Goal: Task Accomplishment & Management: Manage account settings

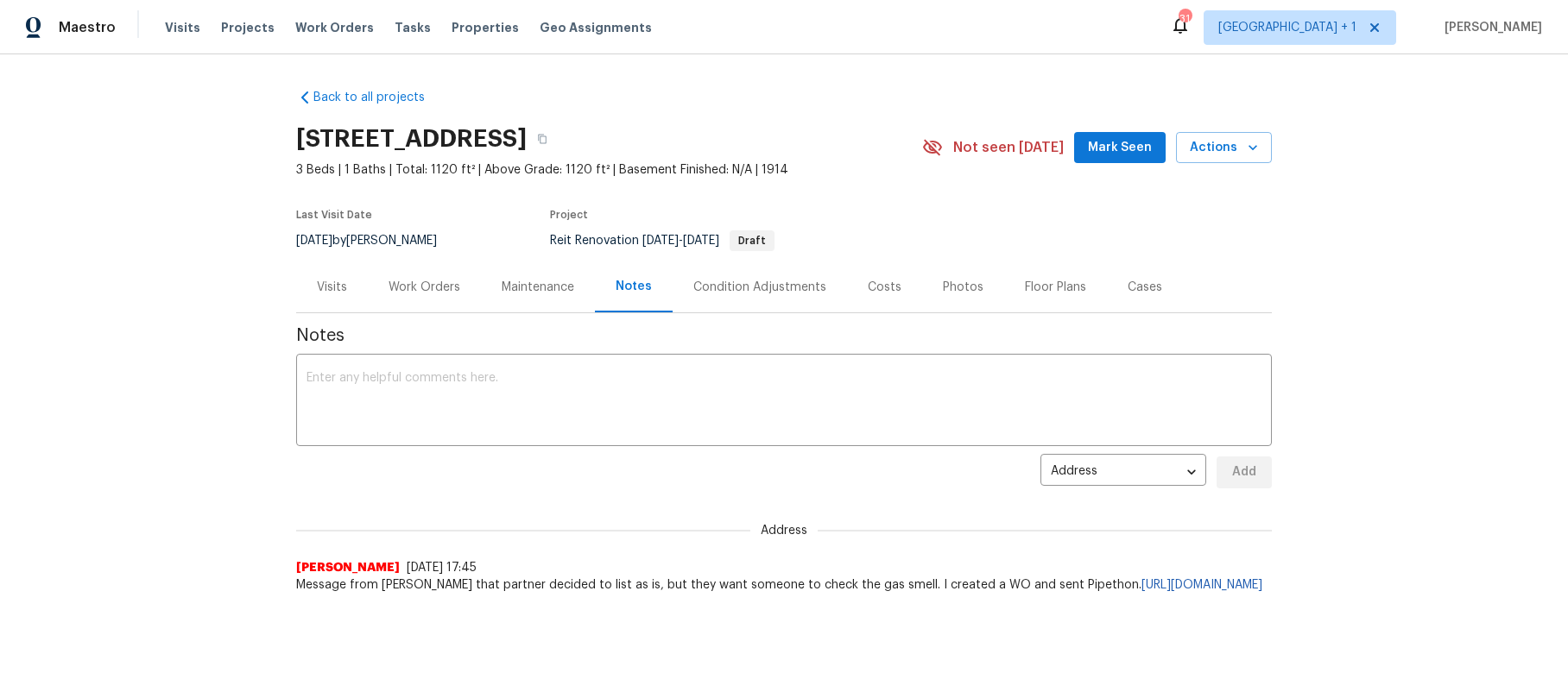
click at [445, 288] on div "Work Orders" at bounding box center [424, 287] width 71 height 17
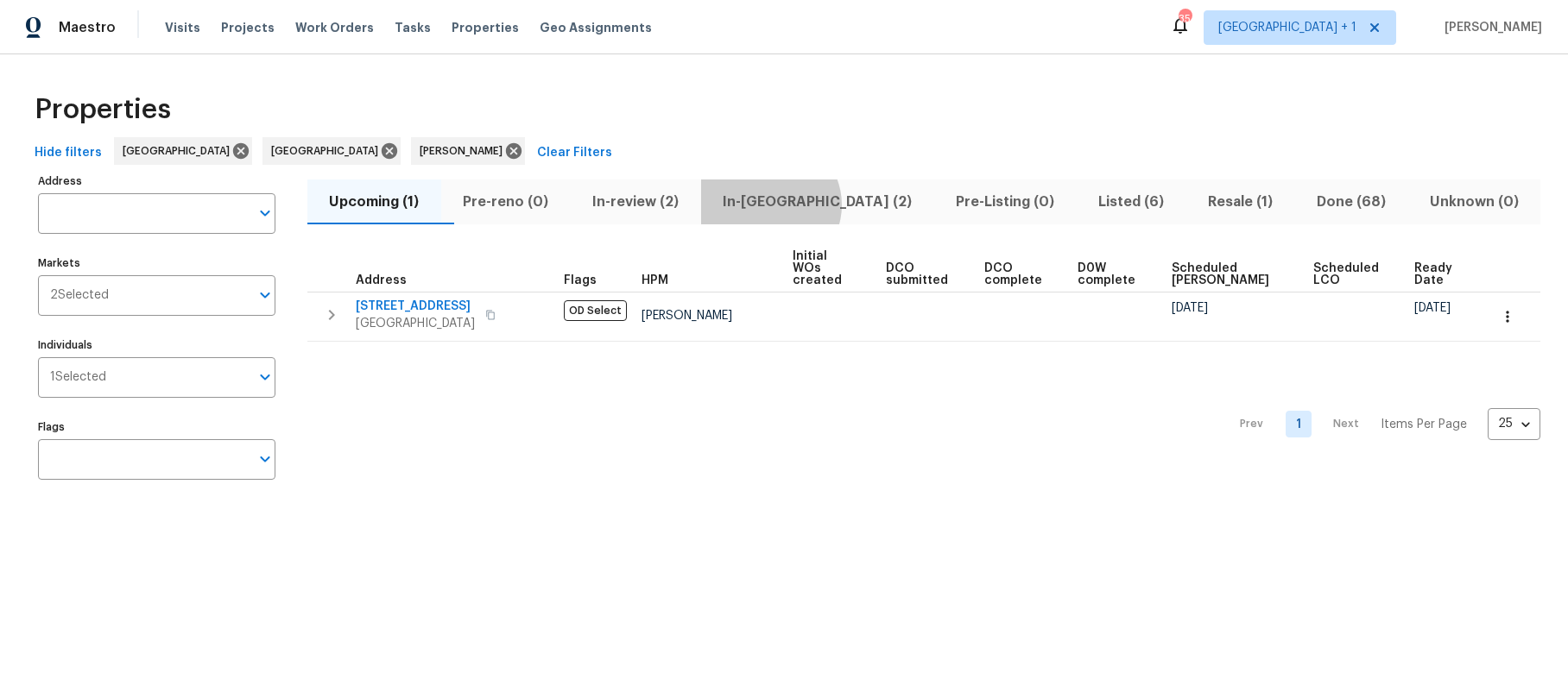
click at [802, 205] on span "In-[GEOGRAPHIC_DATA] (2)" at bounding box center [817, 202] width 213 height 24
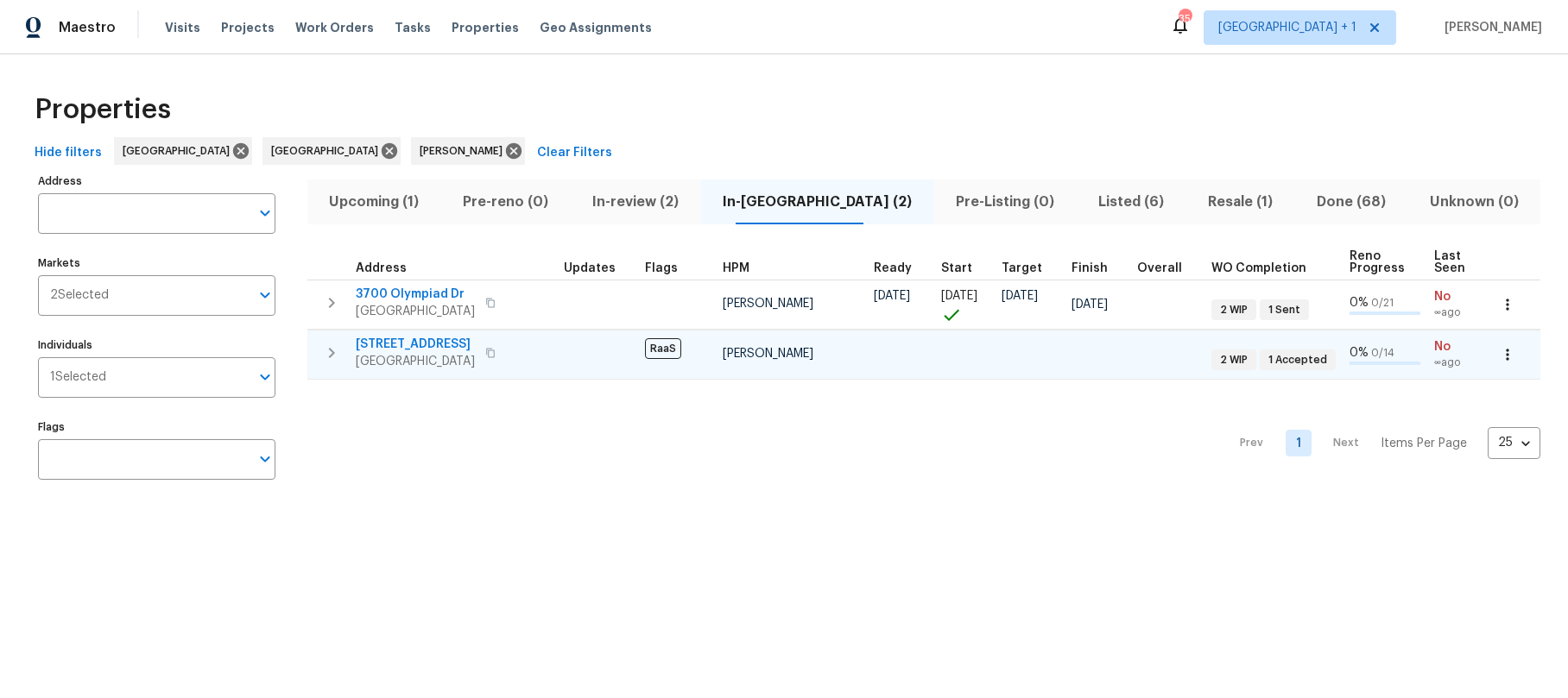
click at [402, 349] on span "5012 8th Ave" at bounding box center [415, 343] width 119 height 17
click at [426, 354] on span "Los Angeles, CA 90043" at bounding box center [415, 361] width 119 height 17
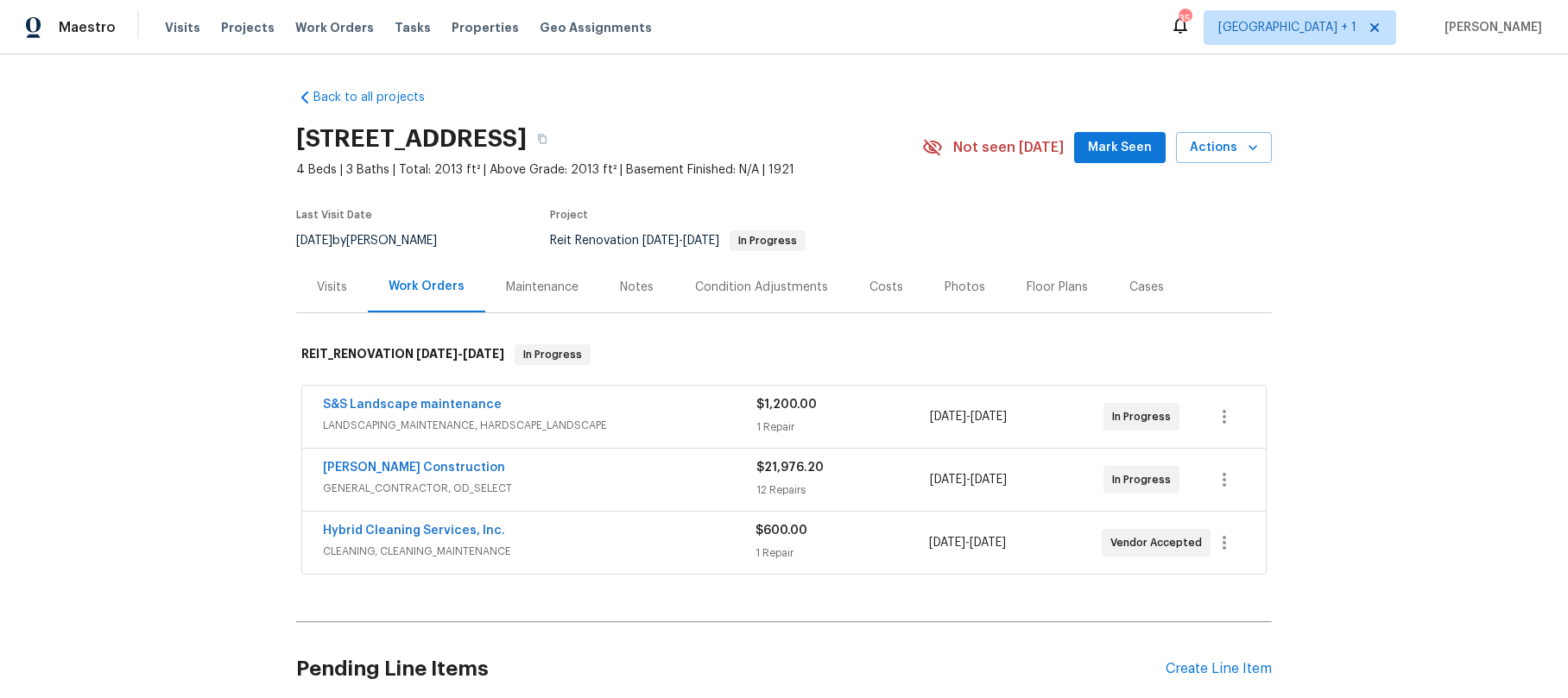
click at [409, 478] on div "Navarro Construction" at bounding box center [539, 469] width 433 height 21
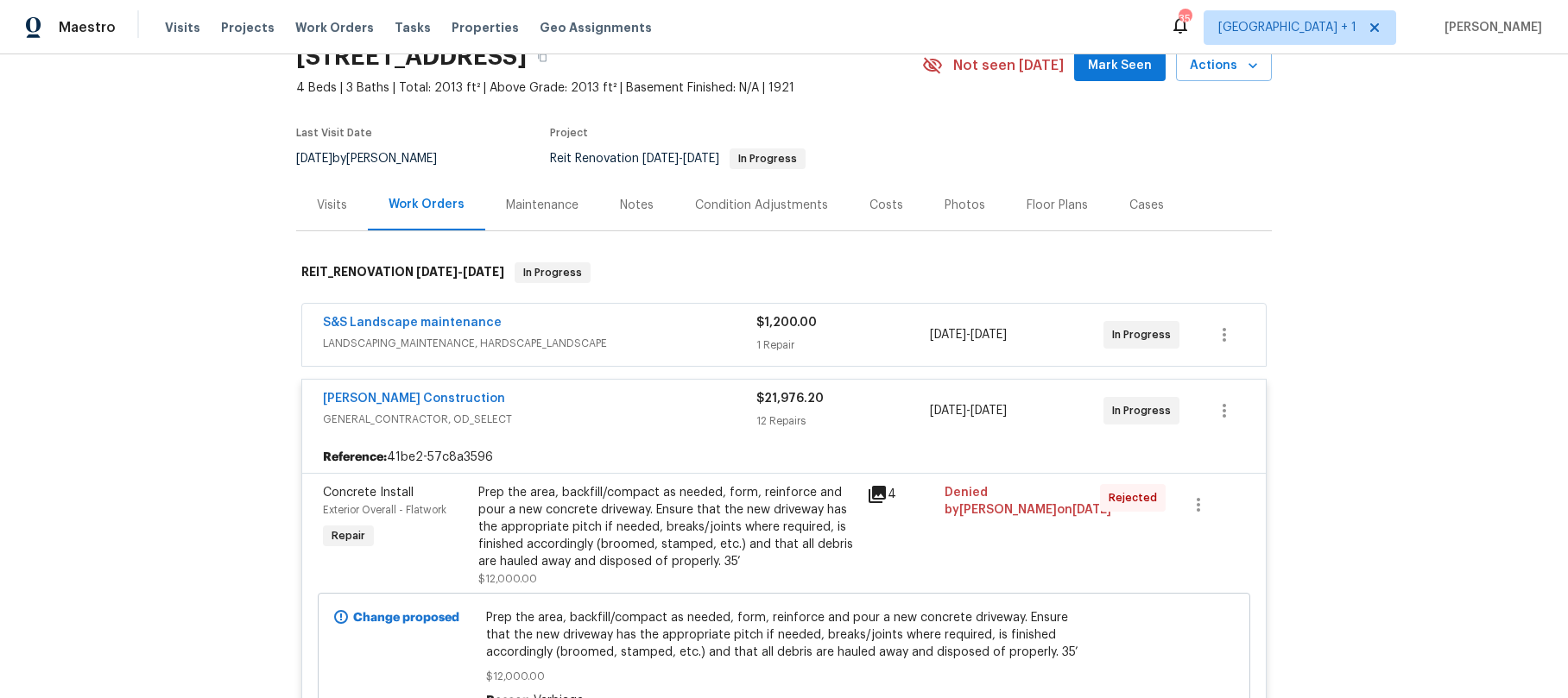
scroll to position [101, 0]
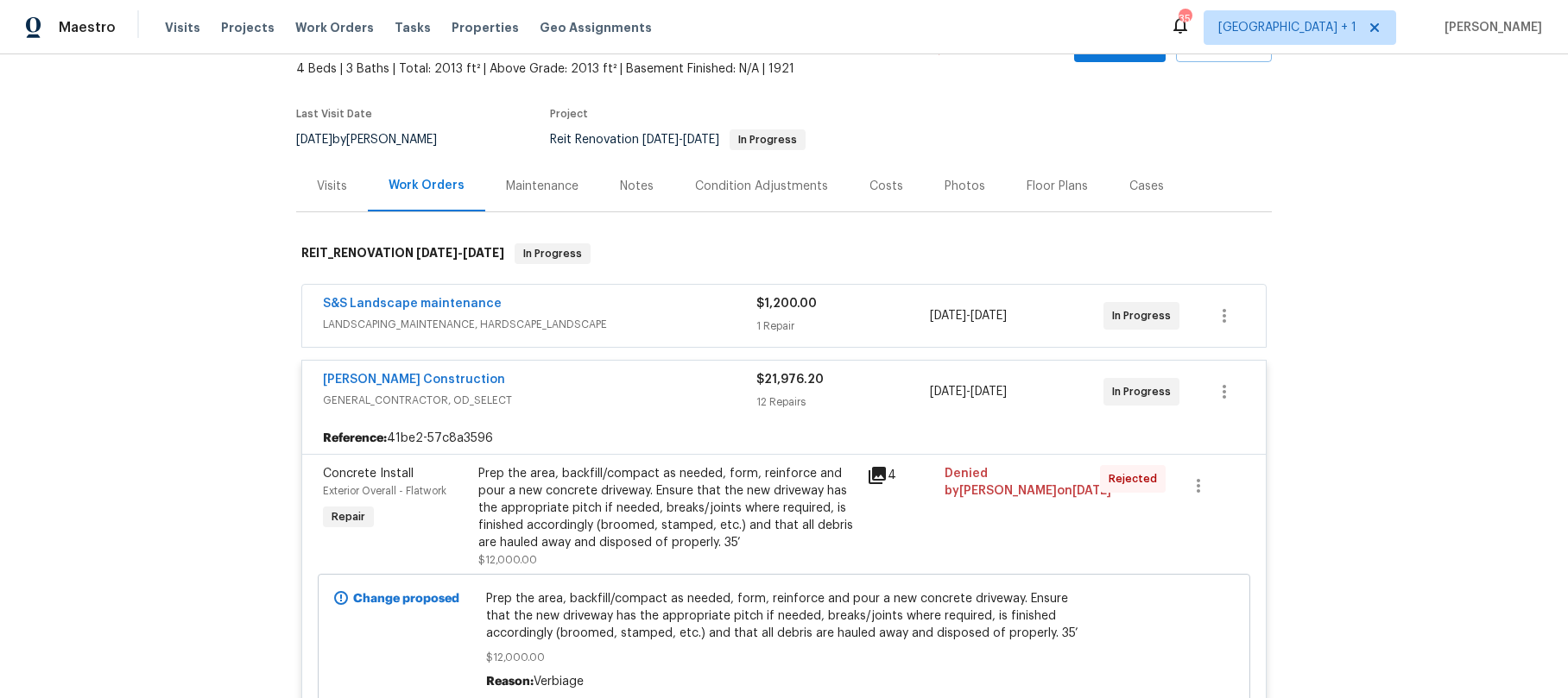
click at [872, 477] on icon at bounding box center [876, 475] width 17 height 17
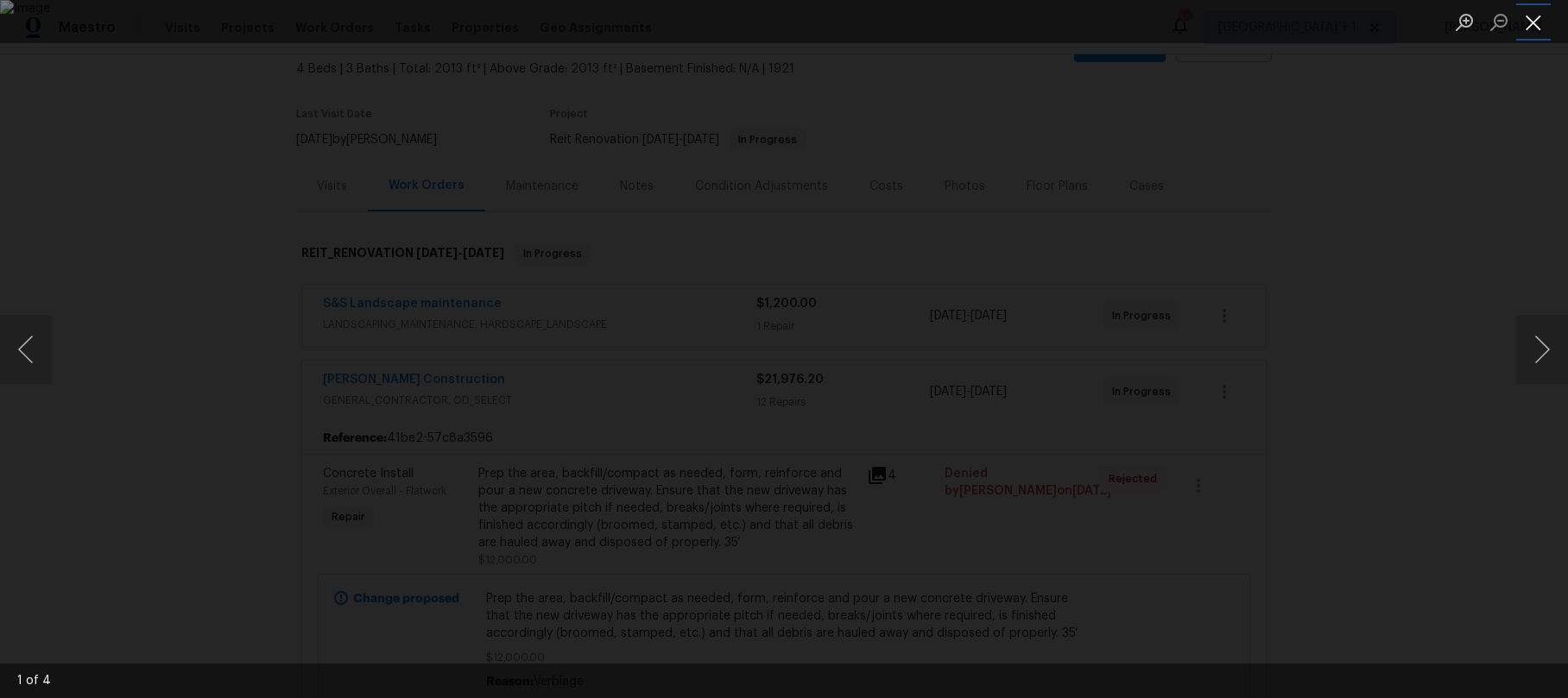
click at [1530, 35] on button "Close lightbox" at bounding box center [1533, 22] width 35 height 31
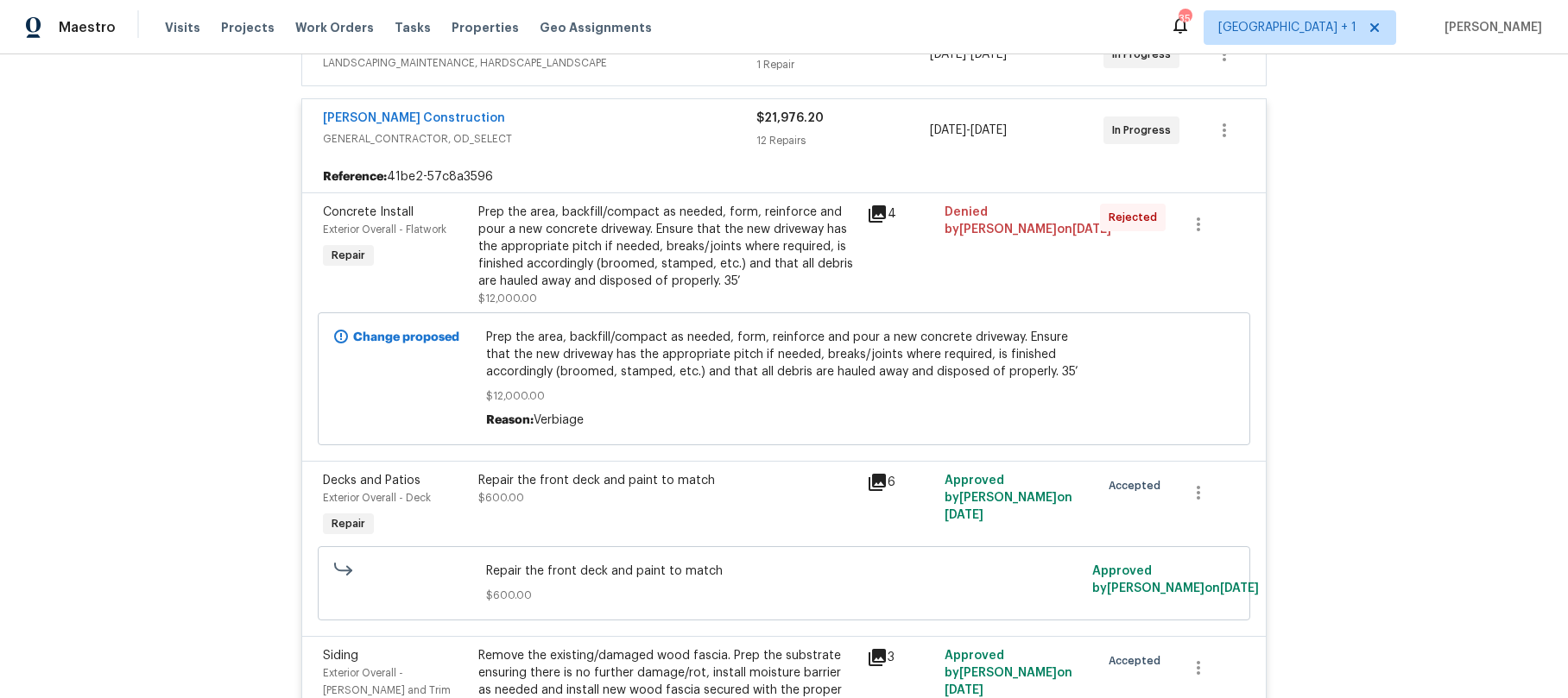
scroll to position [363, 0]
click at [880, 482] on div "6" at bounding box center [900, 481] width 67 height 21
click at [878, 482] on icon at bounding box center [876, 481] width 21 height 21
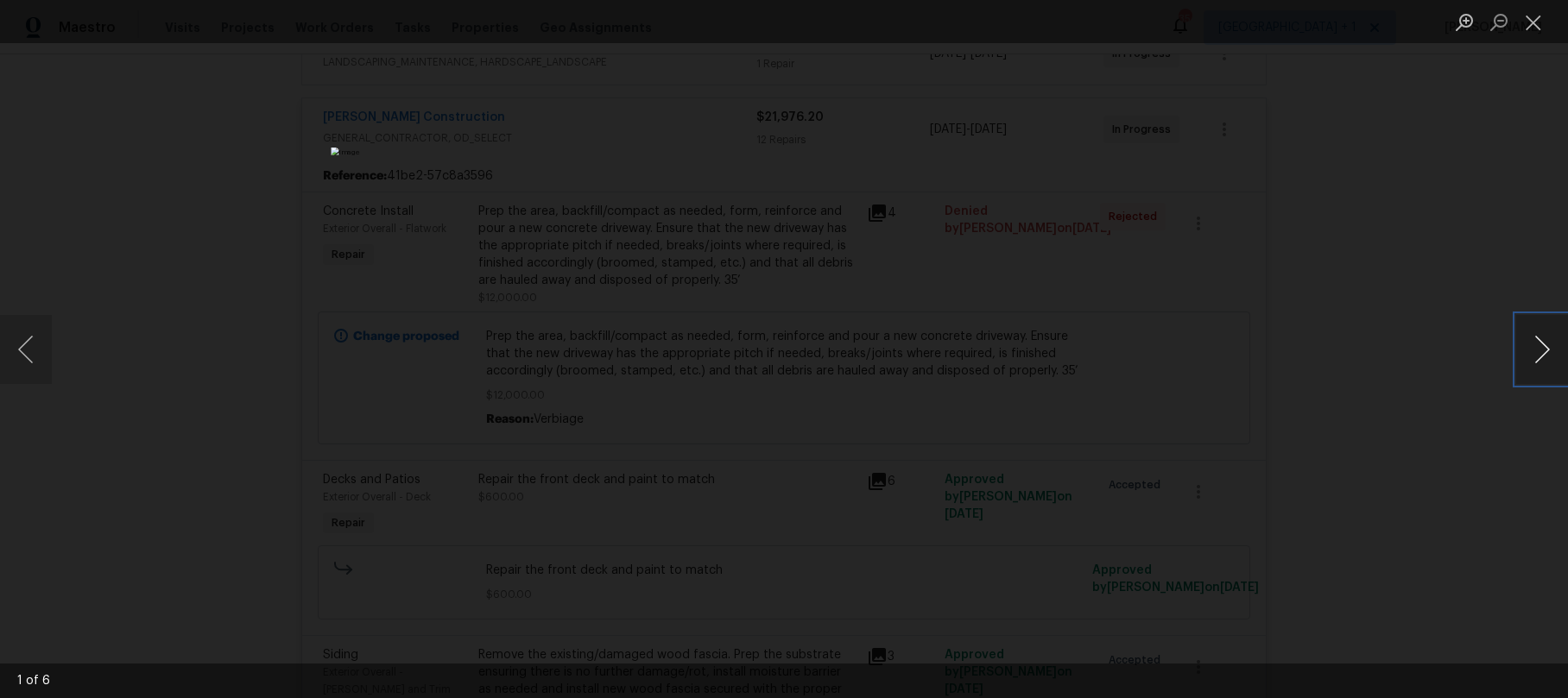
click at [1534, 353] on button "Next image" at bounding box center [1542, 350] width 51 height 69
click at [1543, 23] on button "Close lightbox" at bounding box center [1533, 22] width 35 height 31
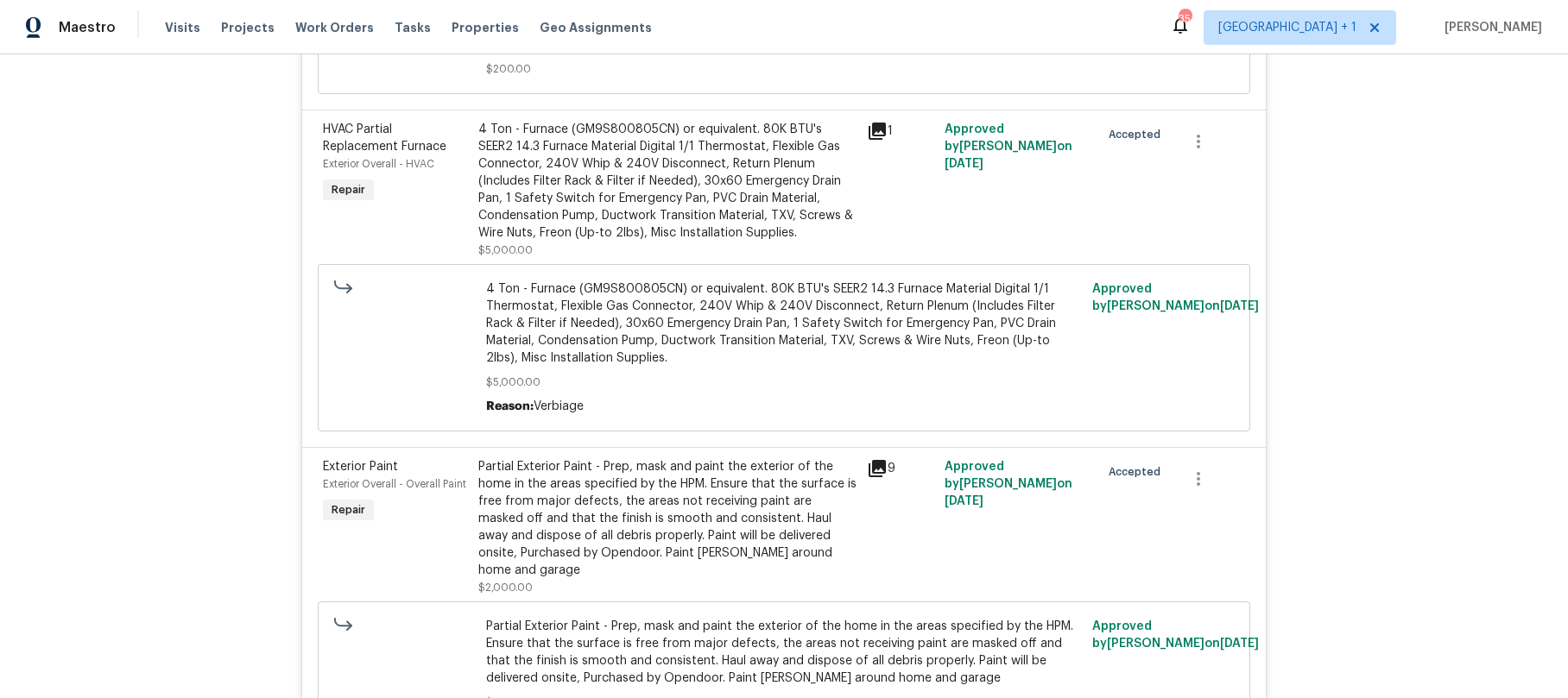
scroll to position [1205, 0]
click at [878, 455] on icon at bounding box center [876, 465] width 21 height 21
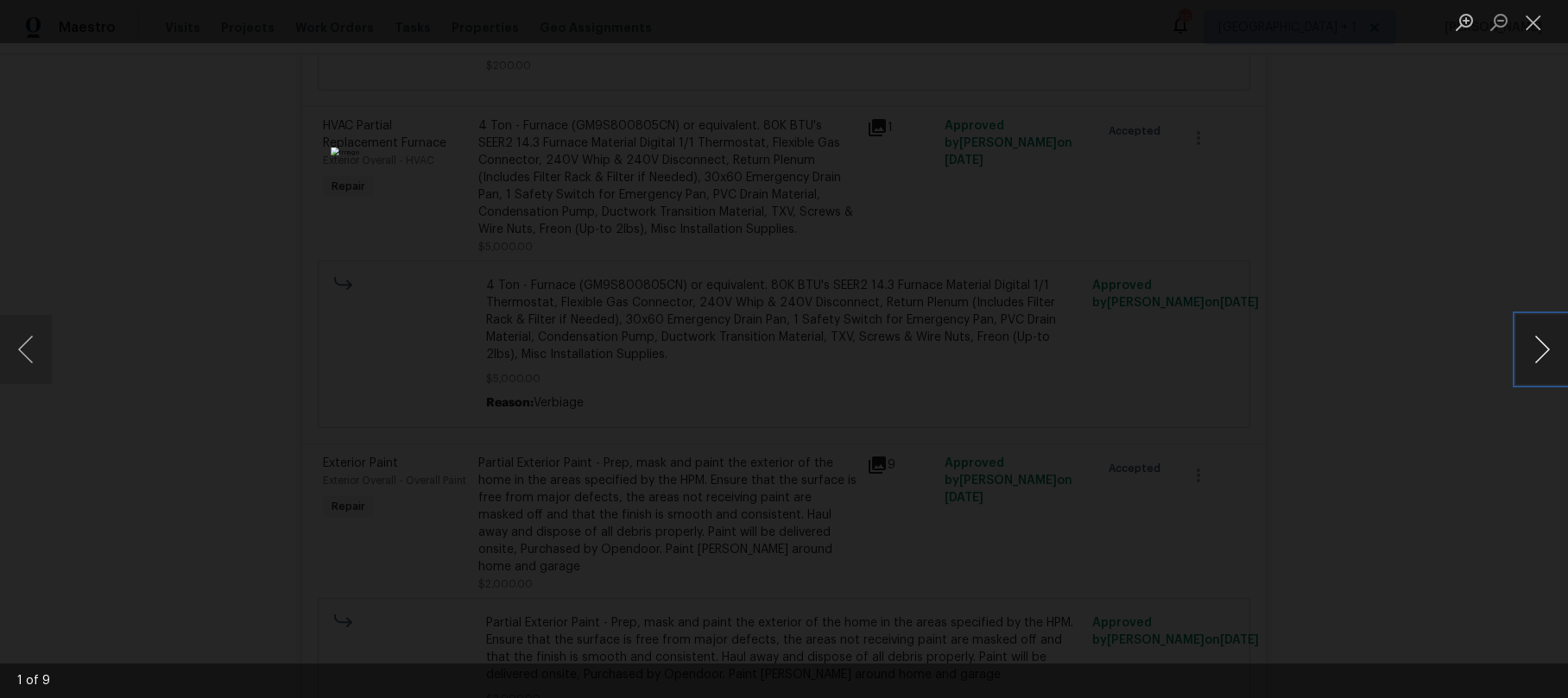
click at [1542, 340] on button "Next image" at bounding box center [1542, 350] width 51 height 69
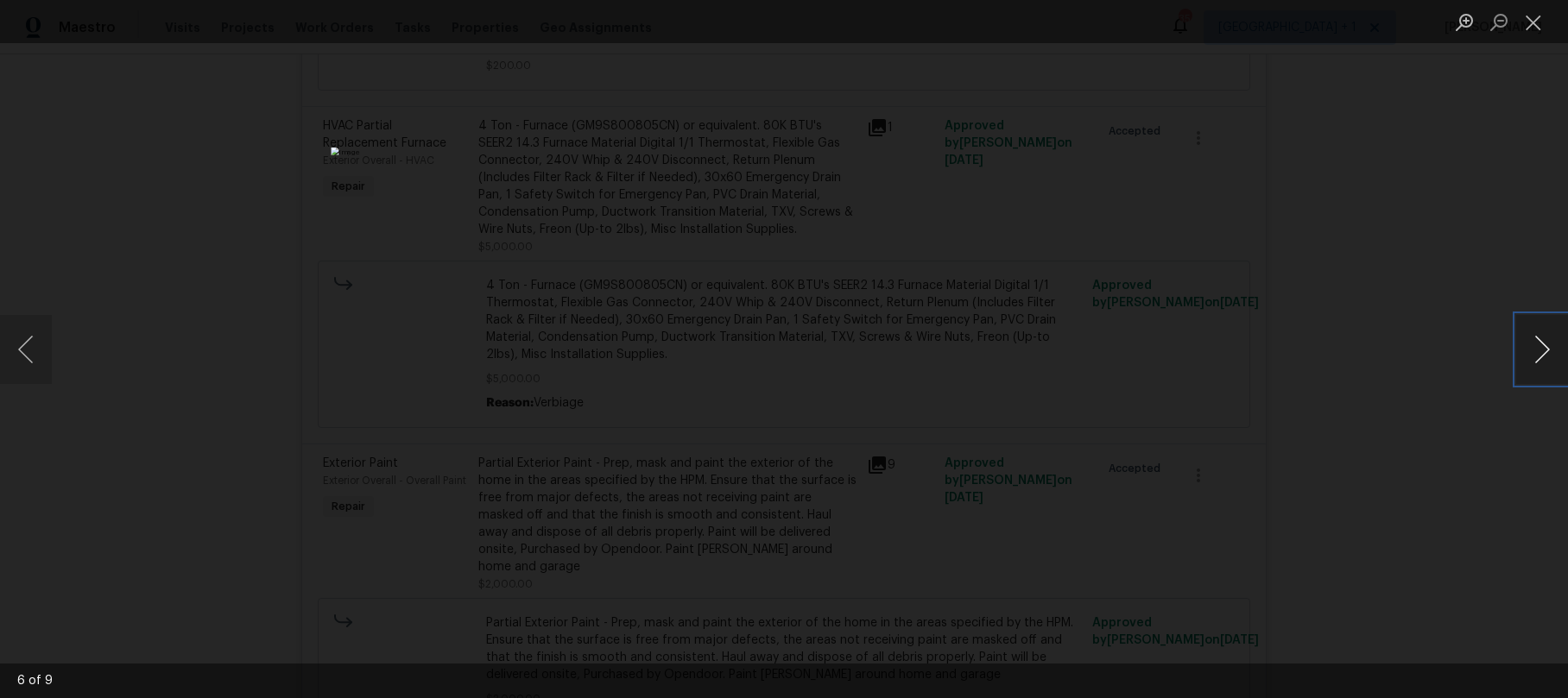
click at [1542, 340] on button "Next image" at bounding box center [1542, 350] width 51 height 69
click at [1541, 27] on button "Close lightbox" at bounding box center [1533, 22] width 35 height 31
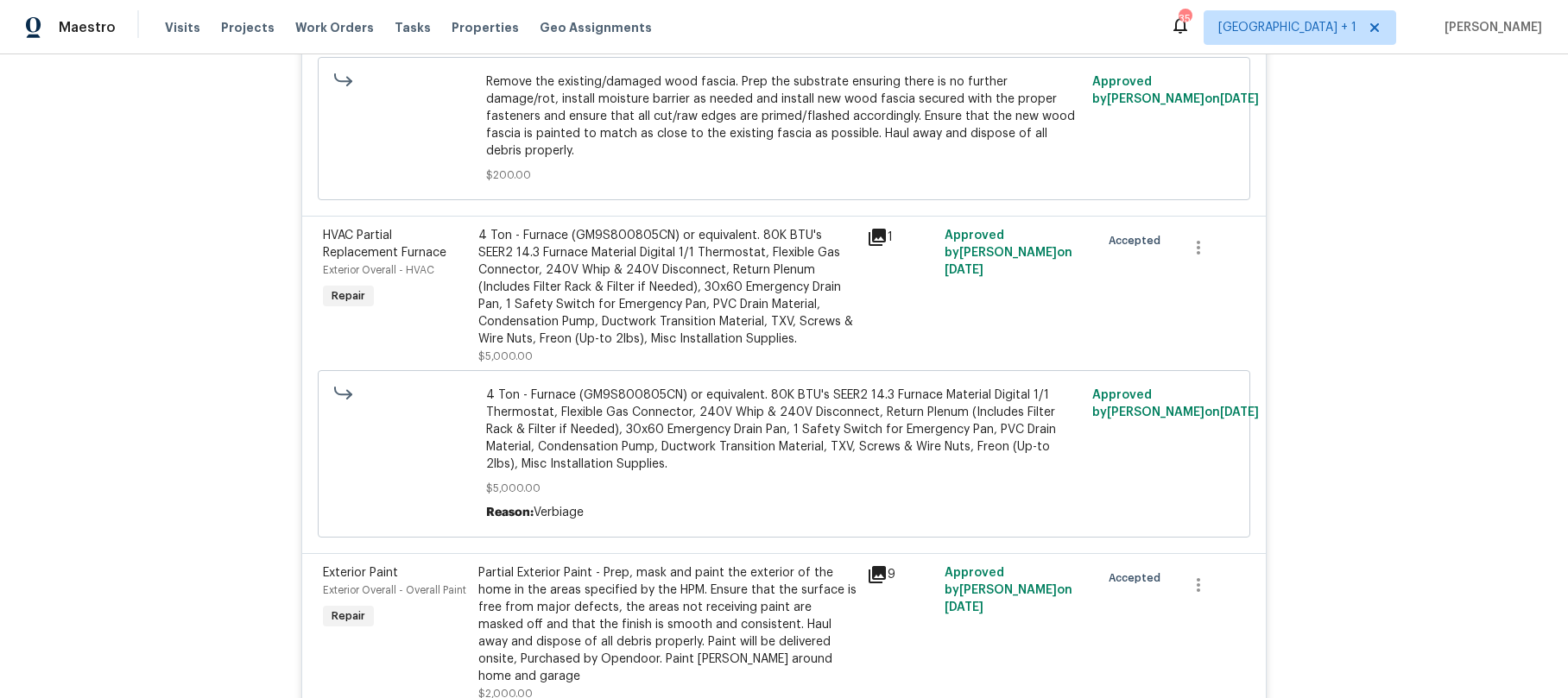
scroll to position [1239, 0]
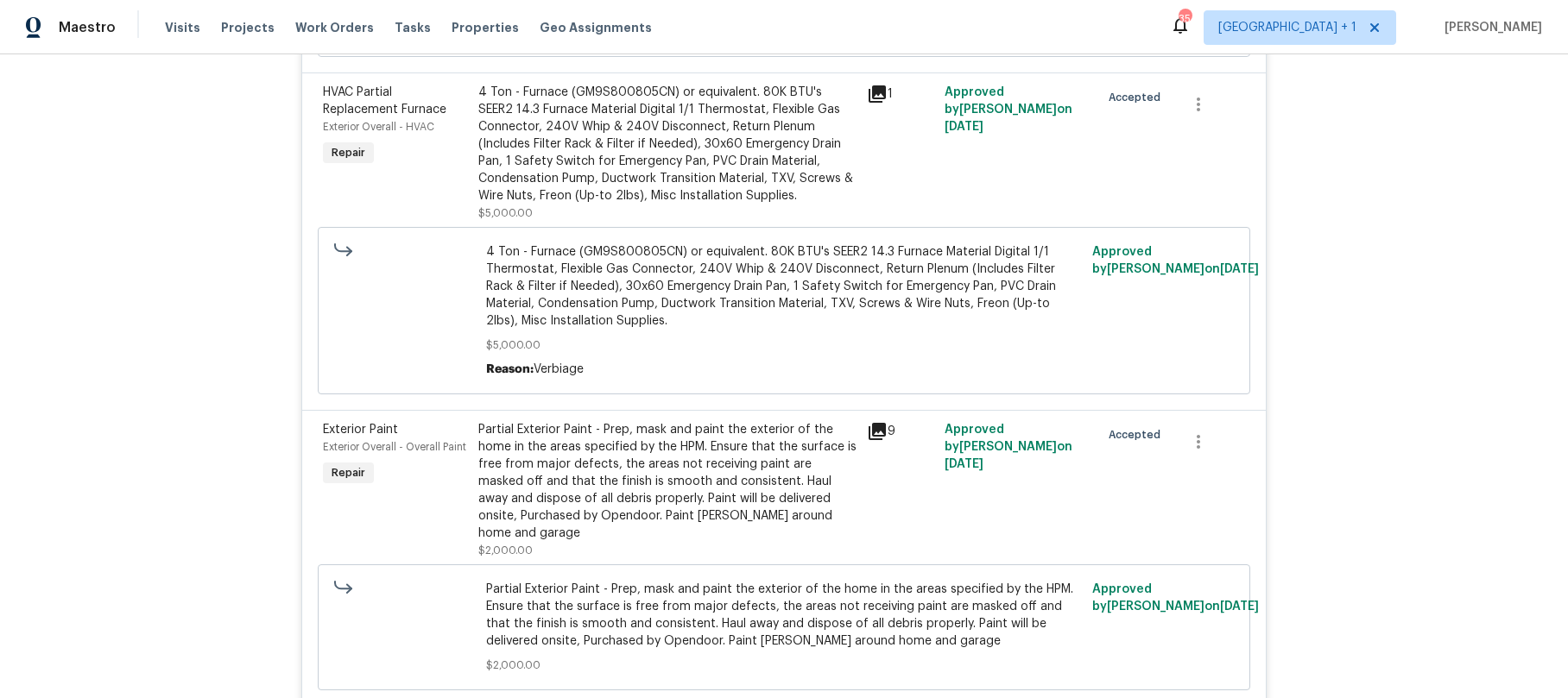
click at [663, 433] on div "Partial Exterior Paint - Prep, mask and paint the exterior of the home in the a…" at bounding box center [667, 481] width 378 height 121
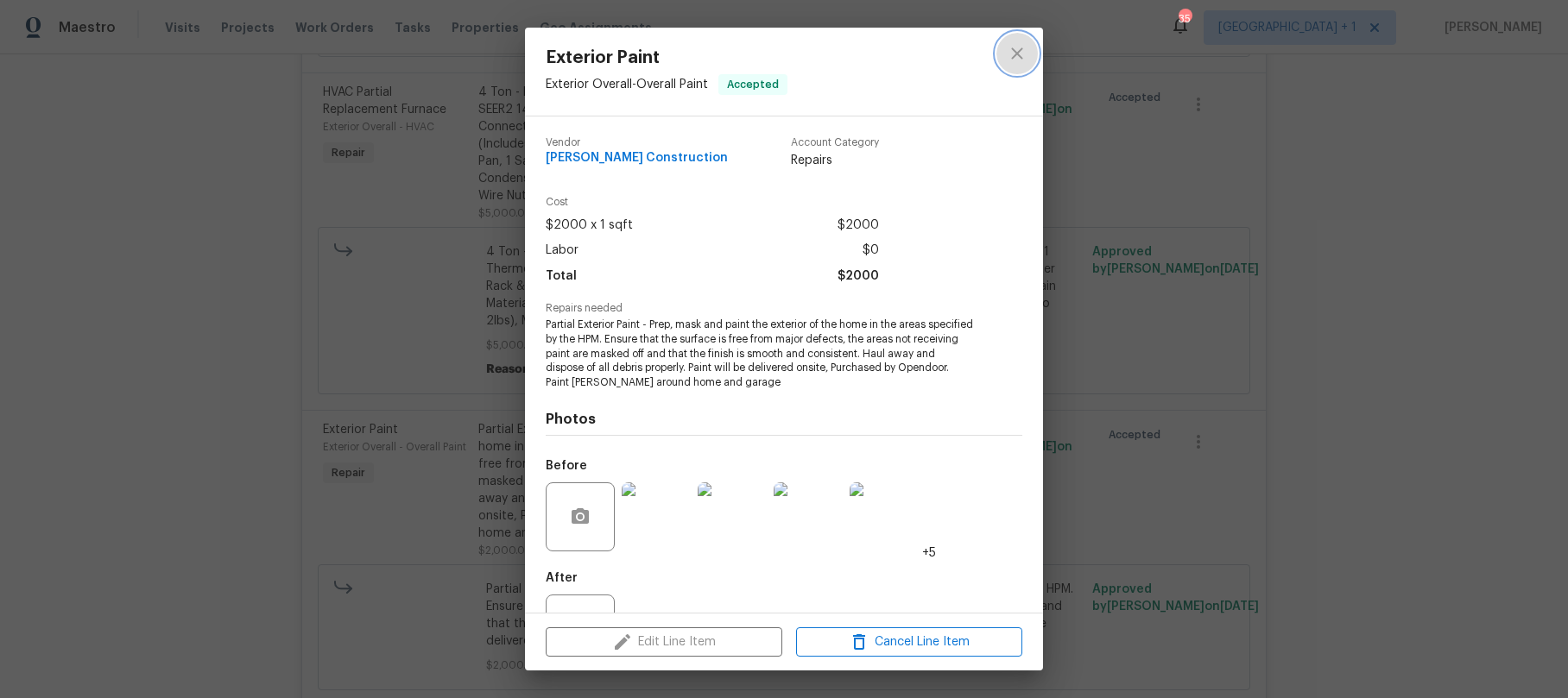
click at [1020, 55] on icon "close" at bounding box center [1016, 52] width 11 height 11
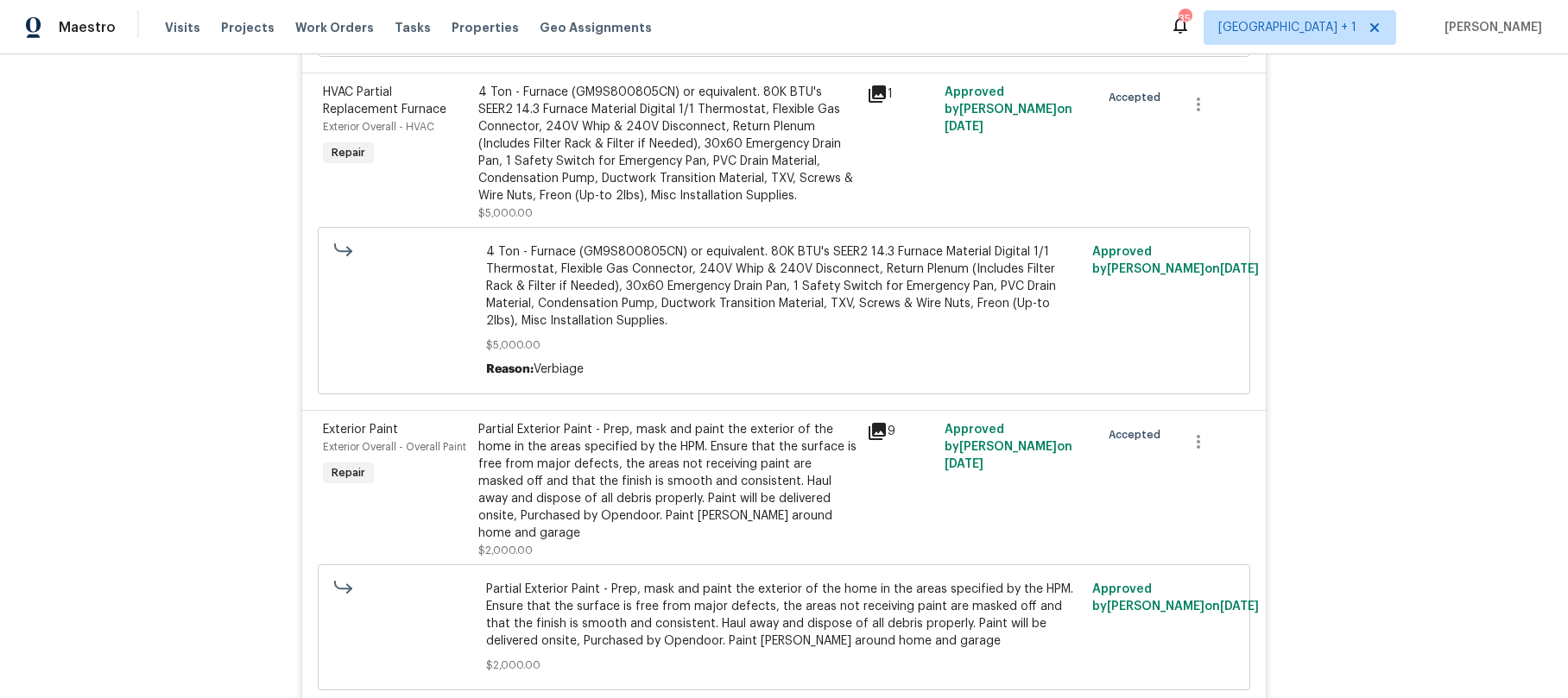
click at [562, 580] on span "Partial Exterior Paint - Prep, mask and paint the exterior of the home in the a…" at bounding box center [784, 615] width 597 height 69
click at [879, 421] on div "9" at bounding box center [900, 431] width 67 height 21
click at [877, 423] on icon at bounding box center [876, 431] width 17 height 17
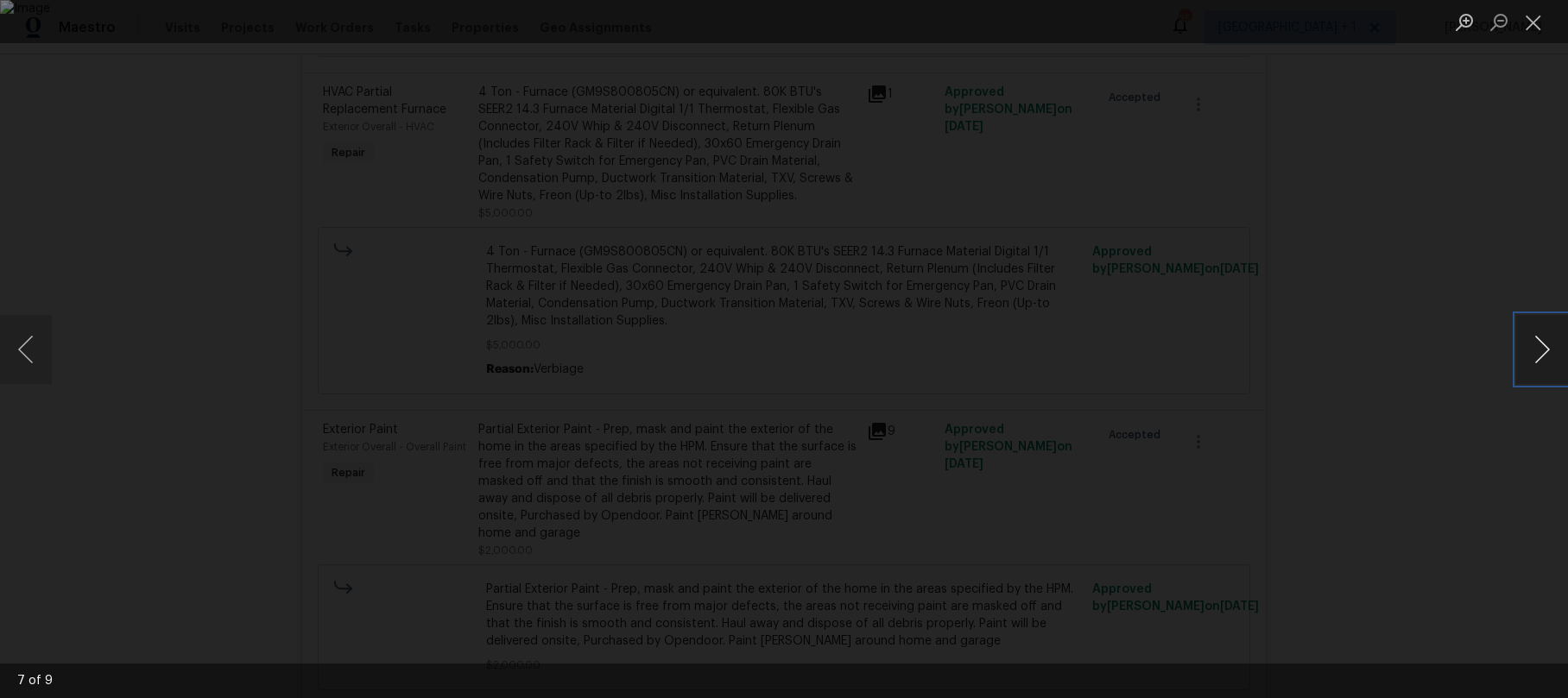
click at [1530, 349] on button "Next image" at bounding box center [1542, 350] width 51 height 69
click at [1536, 352] on button "Next image" at bounding box center [1542, 350] width 51 height 69
click at [1530, 348] on button "Next image" at bounding box center [1542, 350] width 51 height 69
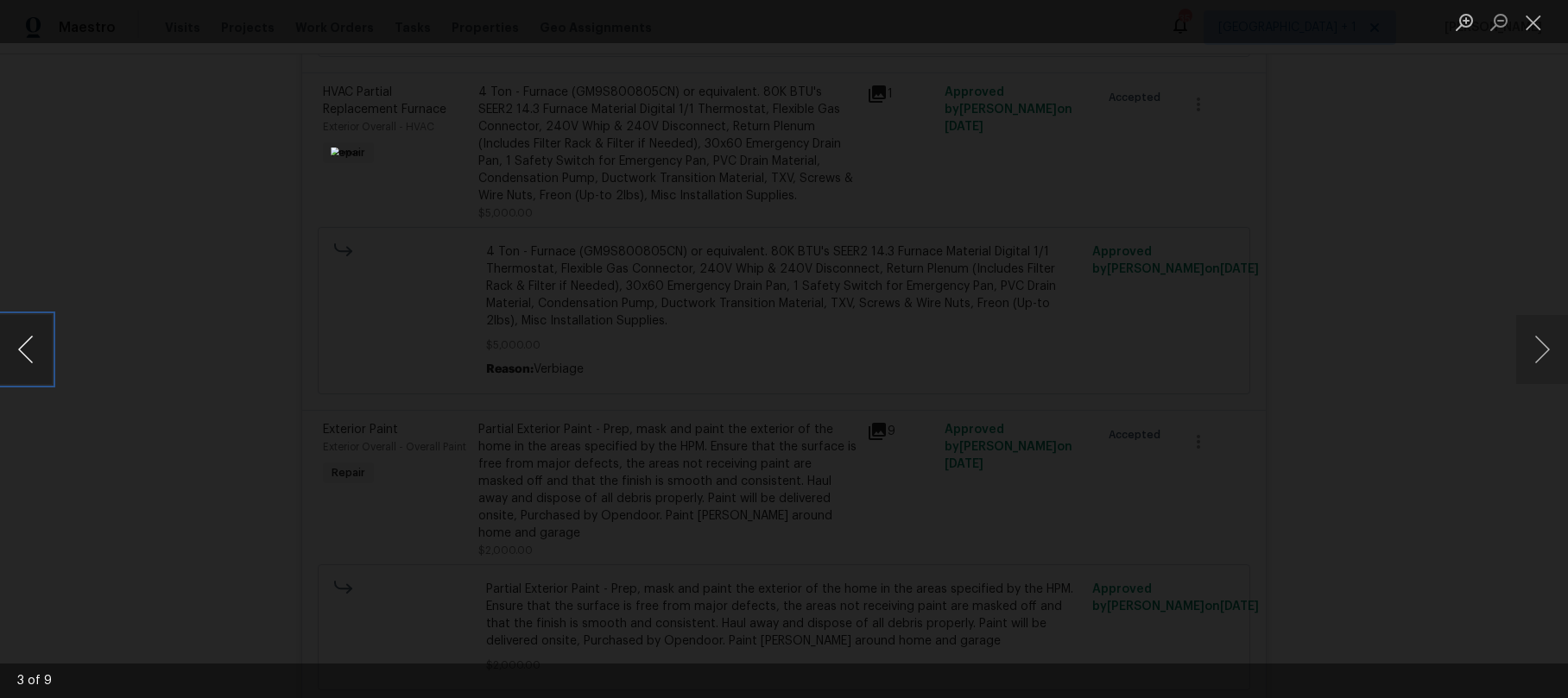
click at [23, 346] on button "Previous image" at bounding box center [26, 350] width 51 height 69
click at [40, 357] on button "Previous image" at bounding box center [26, 350] width 51 height 69
click at [1530, 357] on button "Next image" at bounding box center [1542, 350] width 51 height 69
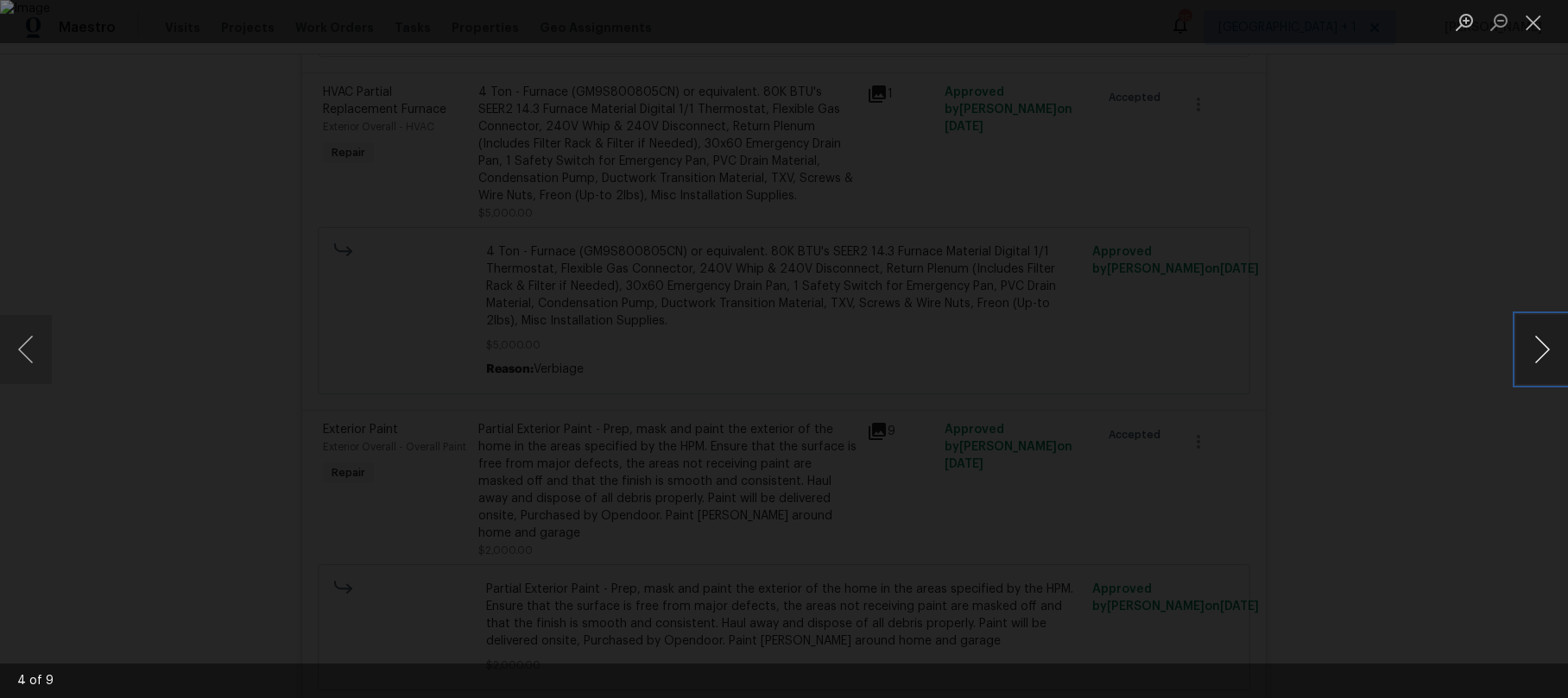
click at [1530, 357] on button "Next image" at bounding box center [1542, 350] width 51 height 69
click at [41, 342] on button "Previous image" at bounding box center [26, 350] width 51 height 69
click at [36, 349] on button "Previous image" at bounding box center [26, 350] width 51 height 69
click at [1531, 360] on button "Next image" at bounding box center [1542, 350] width 51 height 69
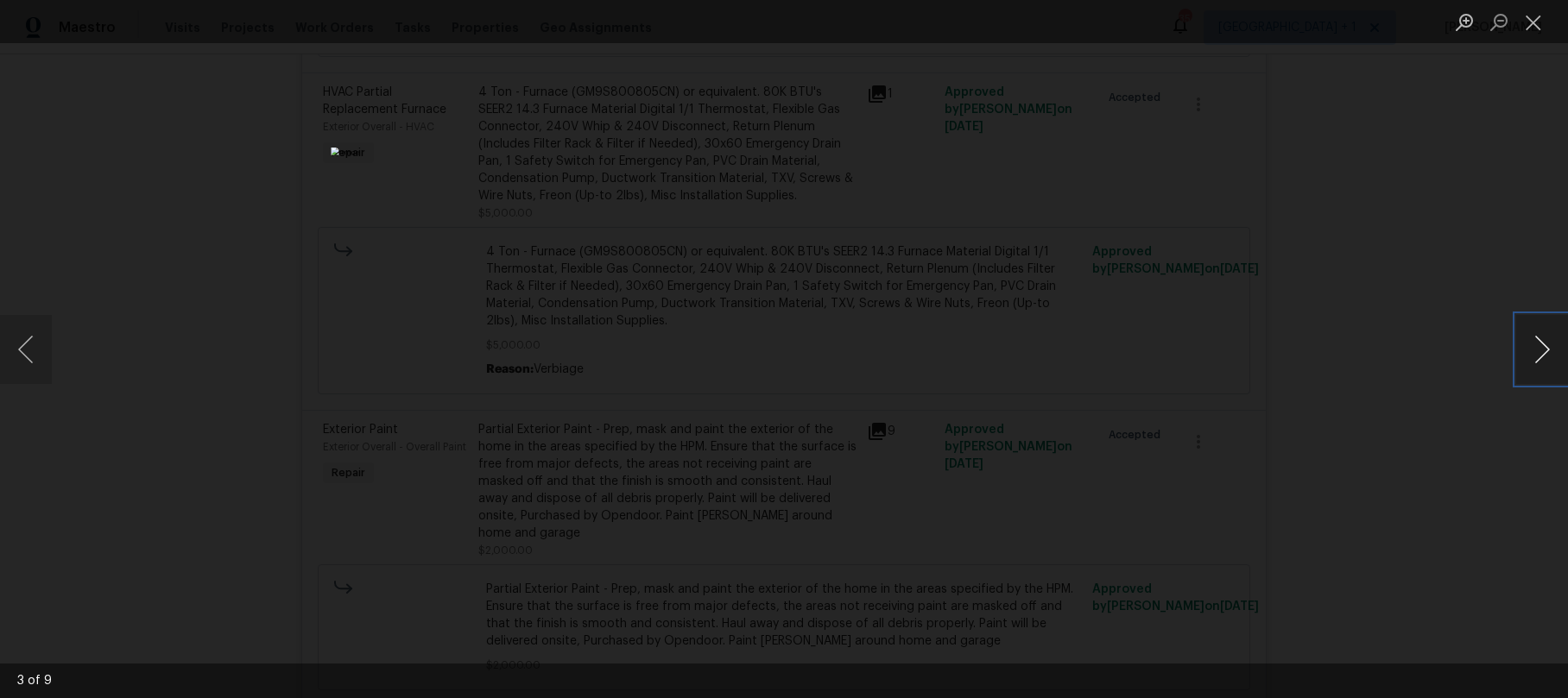
click at [1531, 360] on button "Next image" at bounding box center [1542, 350] width 51 height 69
click at [1532, 343] on button "Next image" at bounding box center [1542, 350] width 51 height 69
click at [1529, 27] on button "Close lightbox" at bounding box center [1533, 22] width 35 height 31
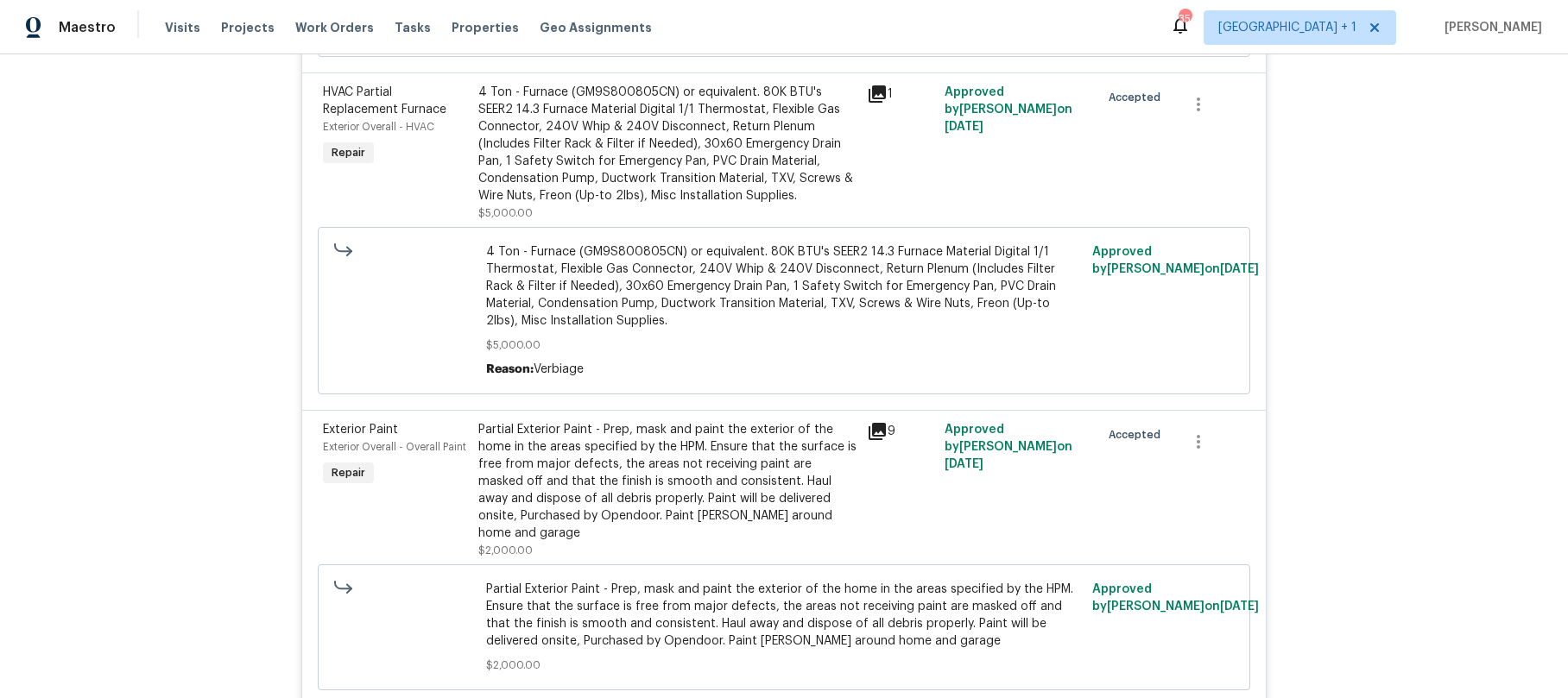
click at [1366, 489] on div "Back to all projects 5012 8th Ave, Los Angeles, CA 90043 4 Beds | 3 Baths | Tot…" at bounding box center [784, 376] width 1568 height 644
click at [173, 472] on div "Back to all projects 5012 8th Ave, Los Angeles, CA 90043 4 Beds | 3 Baths | Tot…" at bounding box center [784, 376] width 1568 height 644
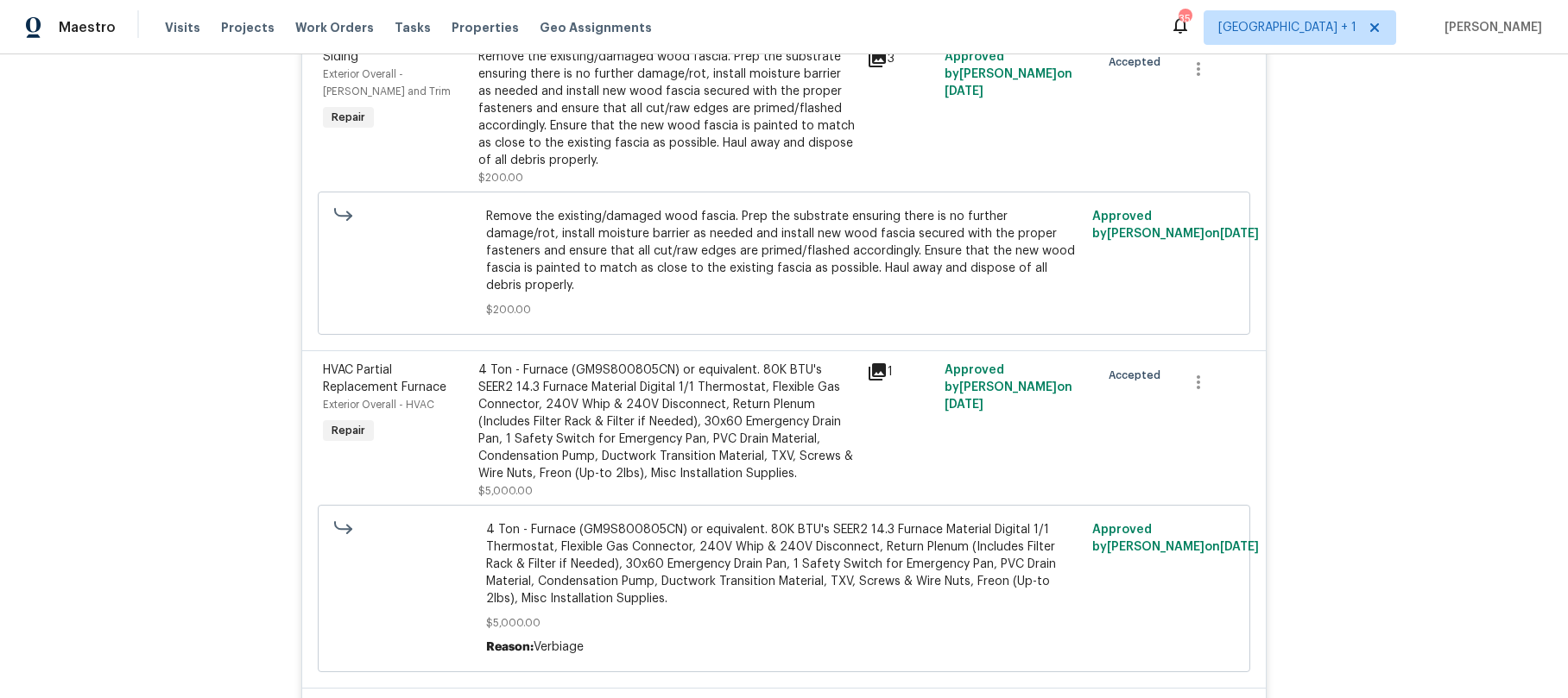
scroll to position [1000, 0]
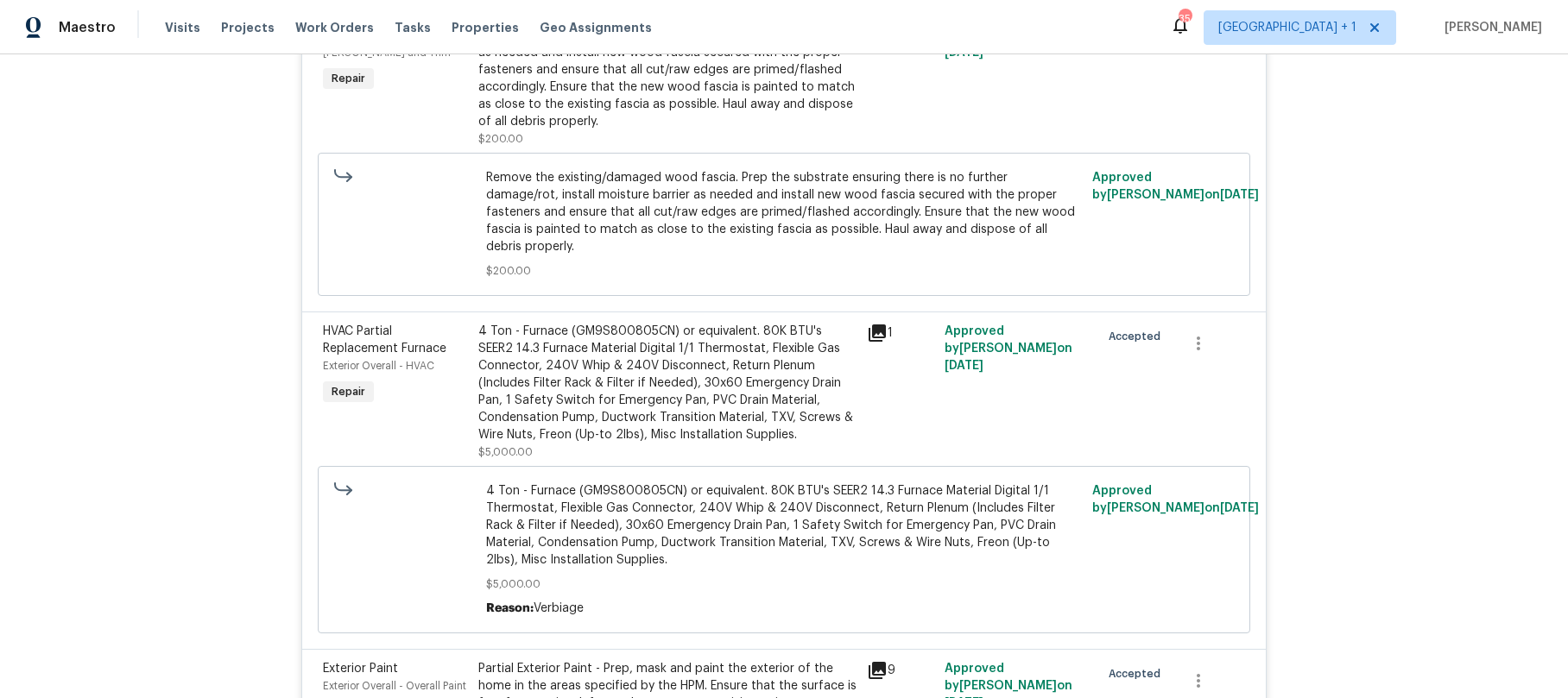
click at [869, 324] on icon at bounding box center [876, 332] width 17 height 17
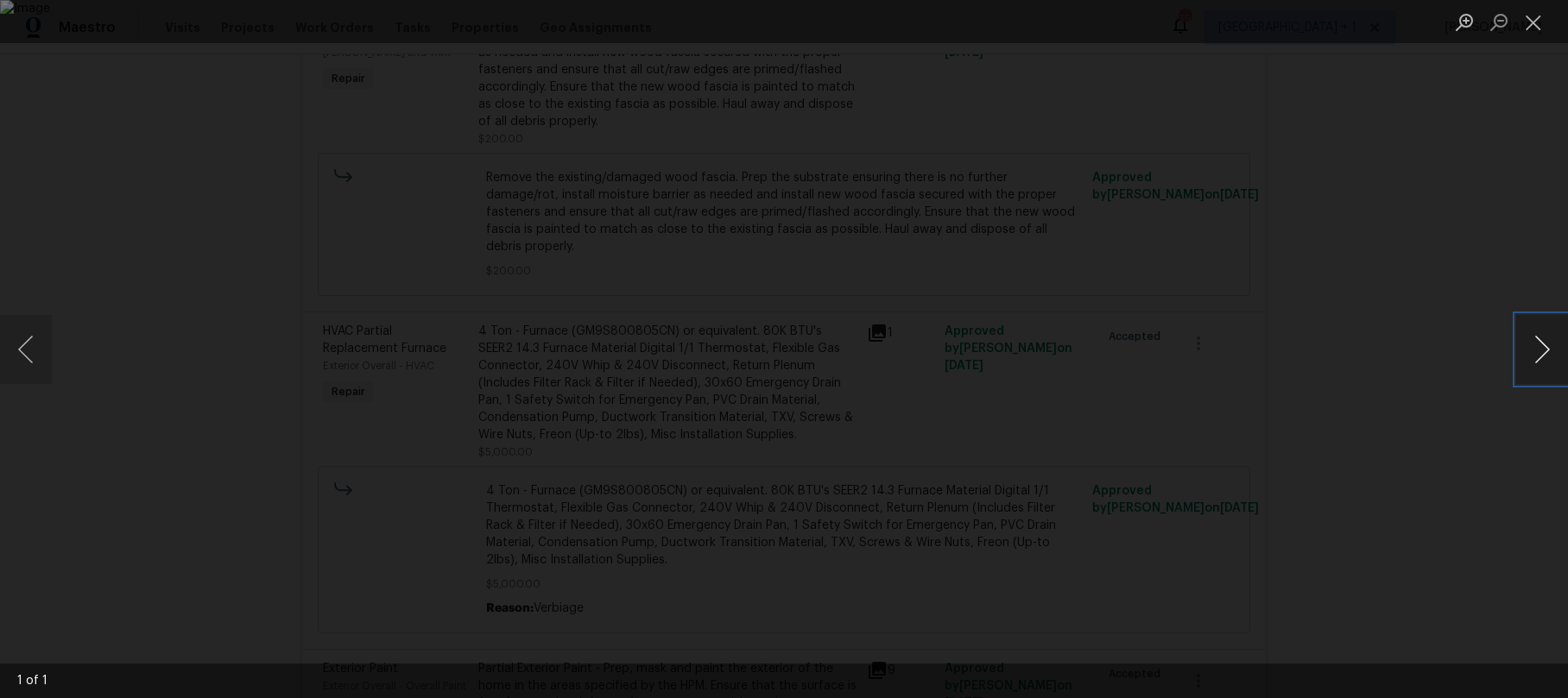
click at [1545, 346] on button "Next image" at bounding box center [1542, 350] width 51 height 69
click at [1533, 32] on button "Close lightbox" at bounding box center [1533, 22] width 35 height 31
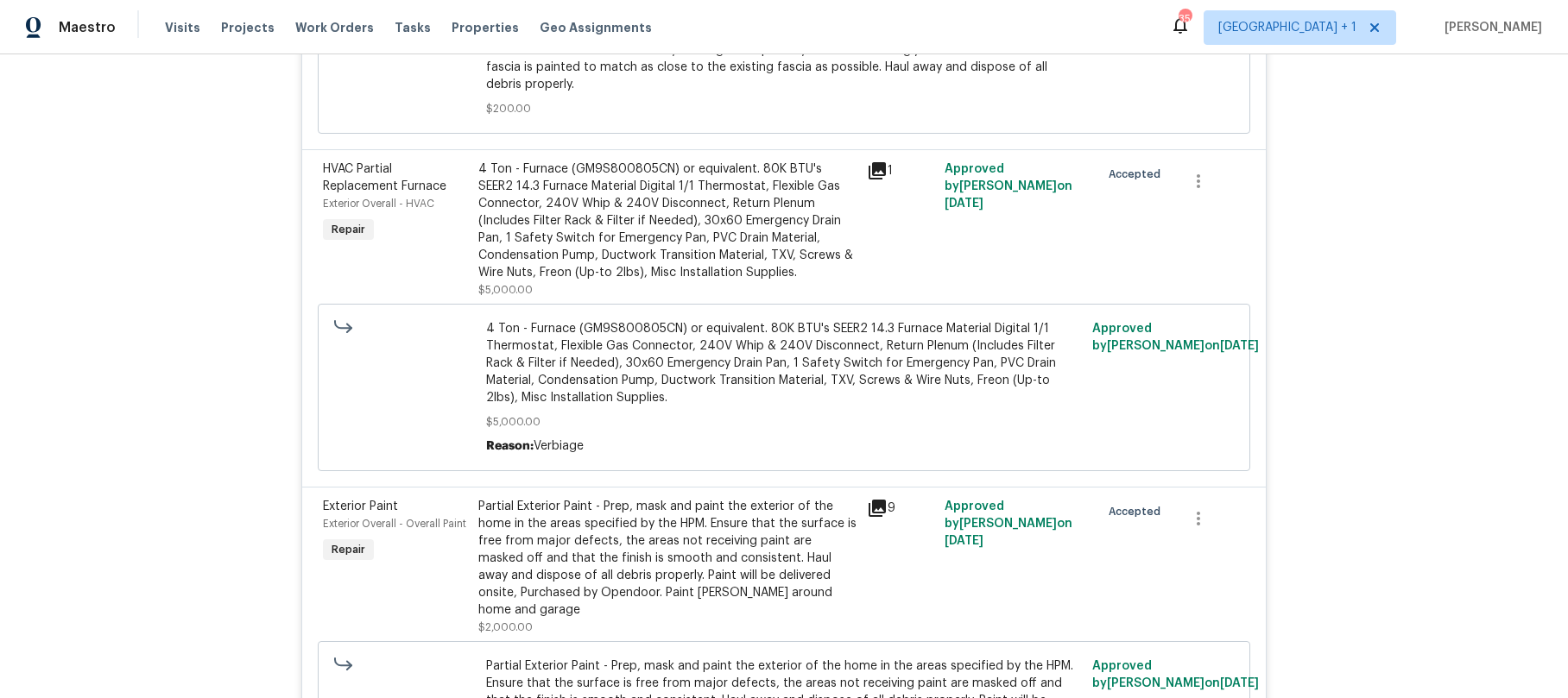
scroll to position [1168, 0]
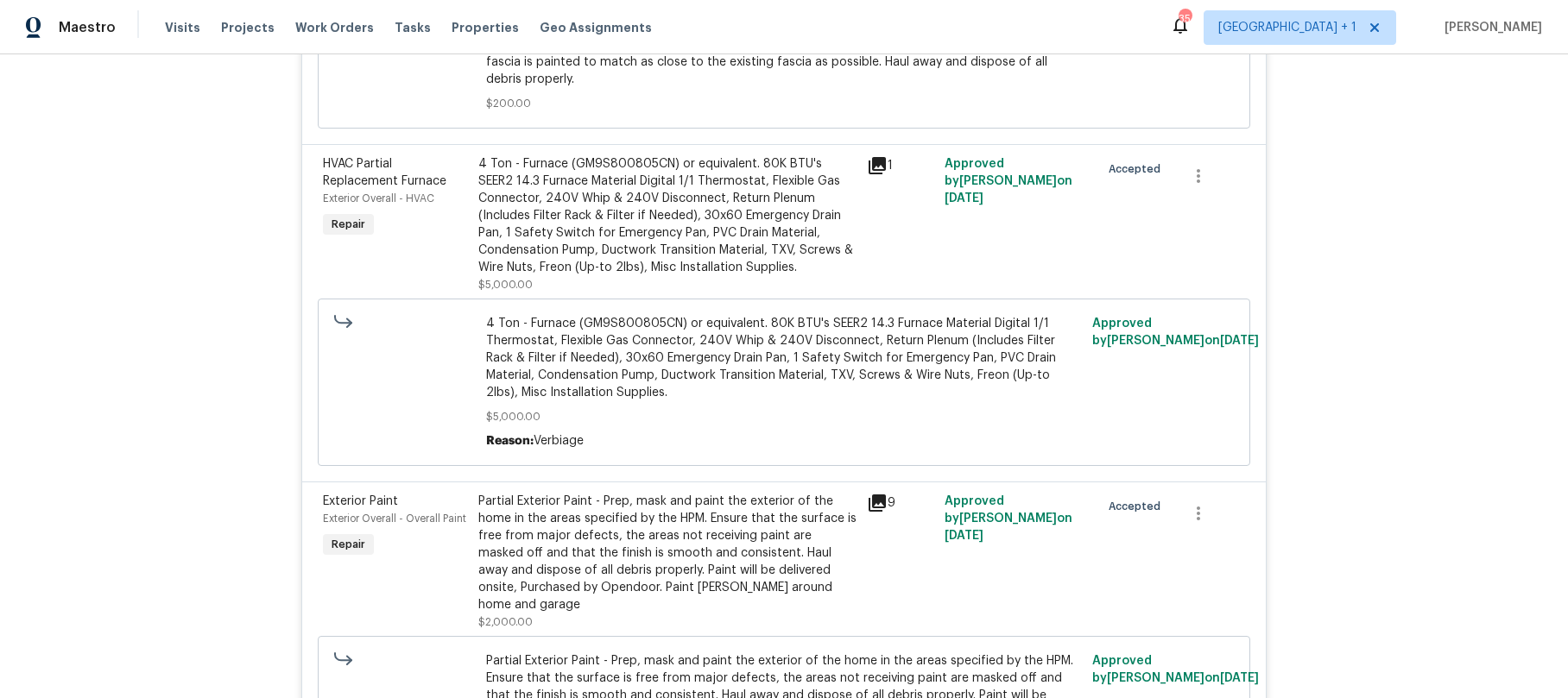
click at [869, 494] on icon at bounding box center [876, 502] width 17 height 17
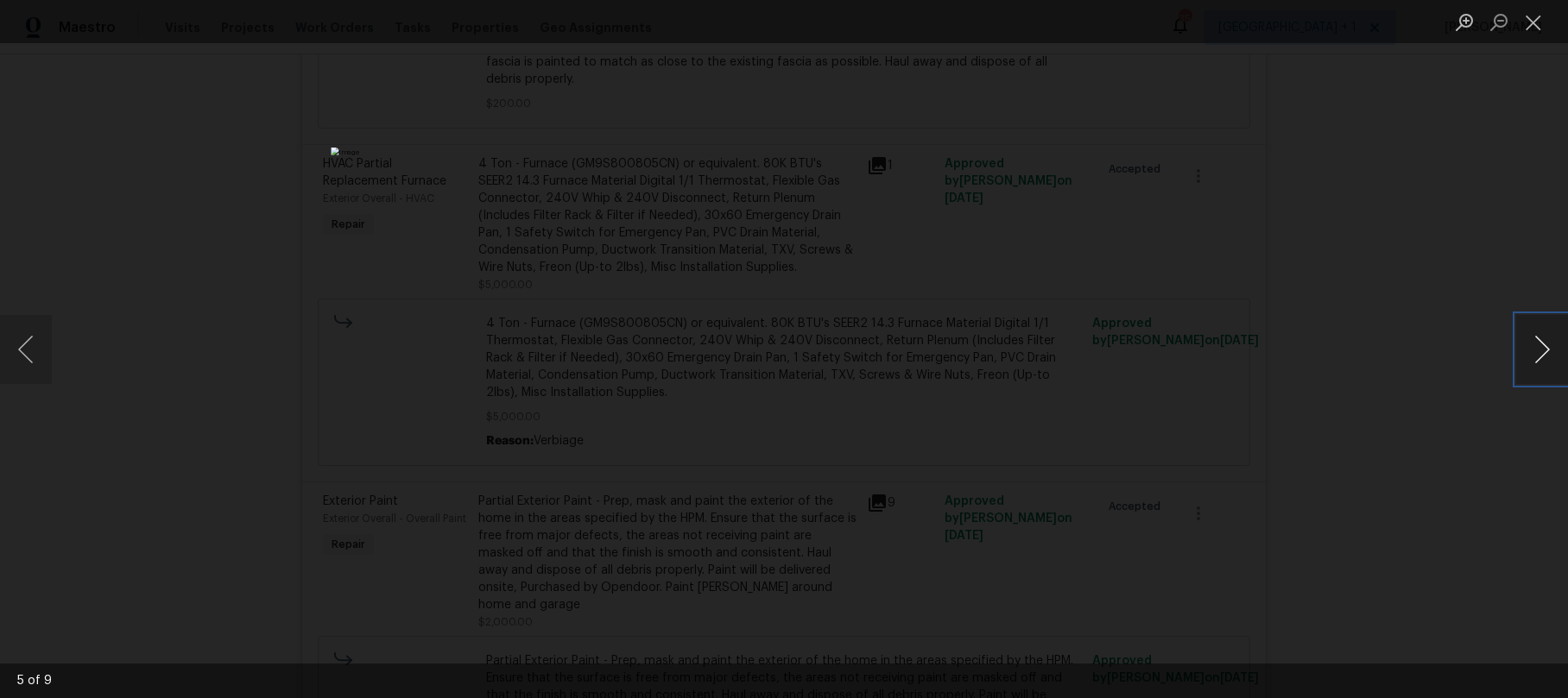
click at [1545, 349] on button "Next image" at bounding box center [1542, 350] width 51 height 69
click at [32, 351] on button "Previous image" at bounding box center [26, 350] width 51 height 69
click at [38, 337] on button "Previous image" at bounding box center [26, 350] width 51 height 69
click at [1529, 349] on button "Next image" at bounding box center [1542, 350] width 51 height 69
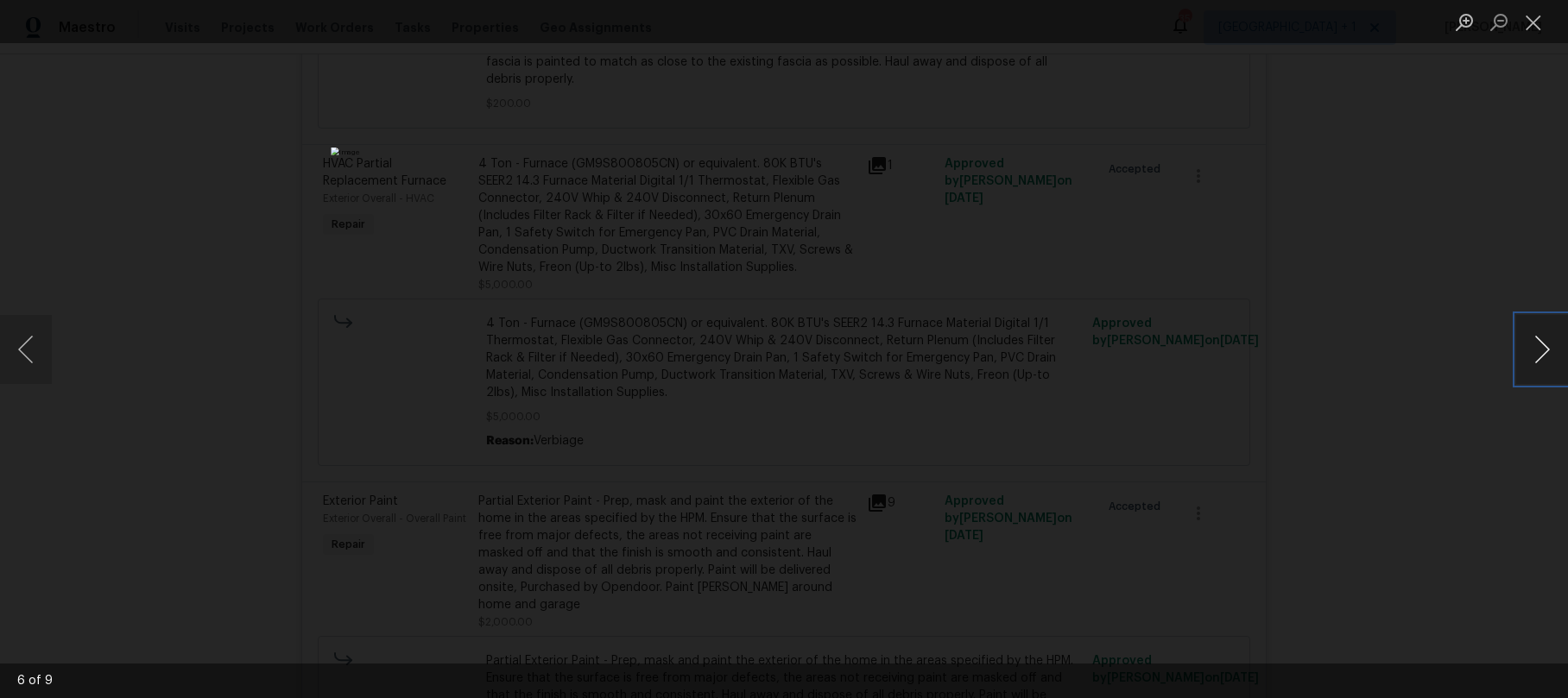
click at [1529, 349] on button "Next image" at bounding box center [1542, 350] width 51 height 69
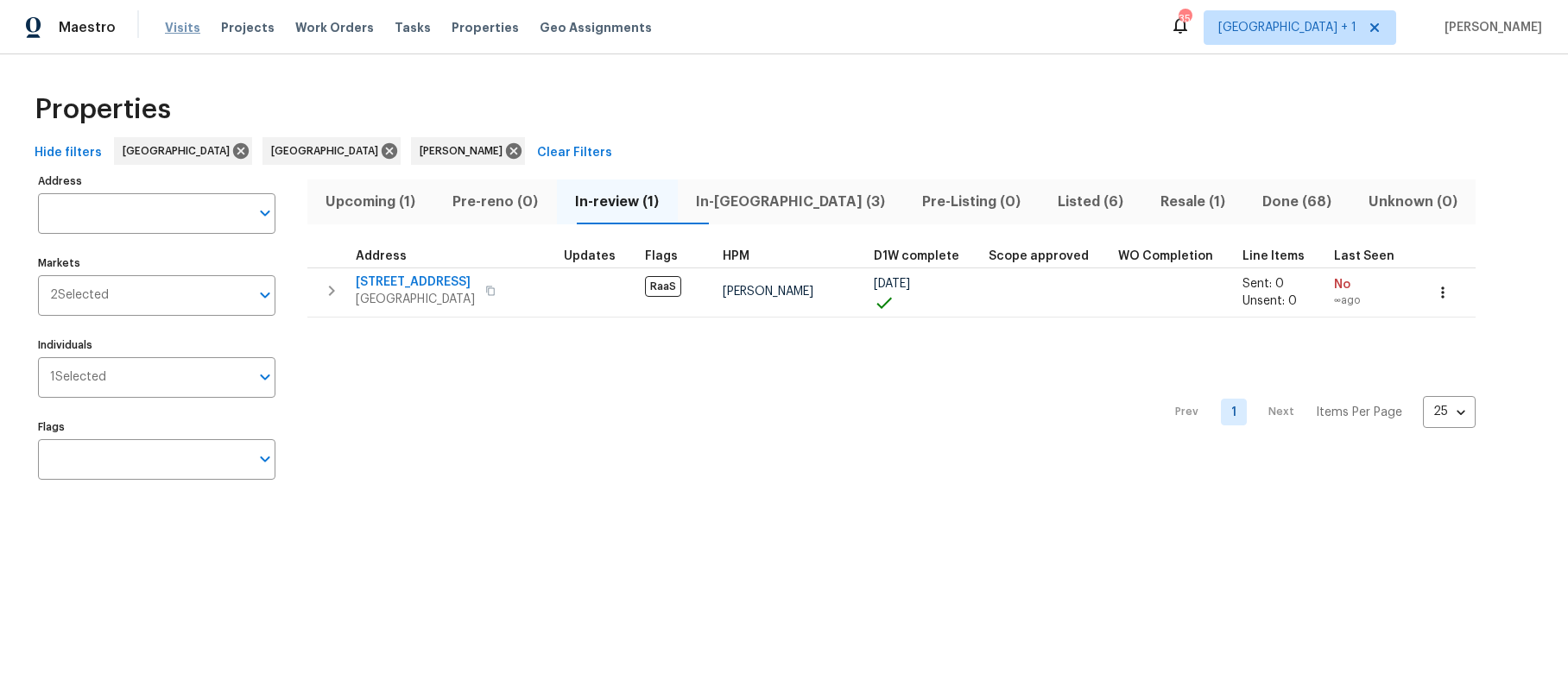
click at [170, 34] on span "Visits" at bounding box center [183, 27] width 36 height 17
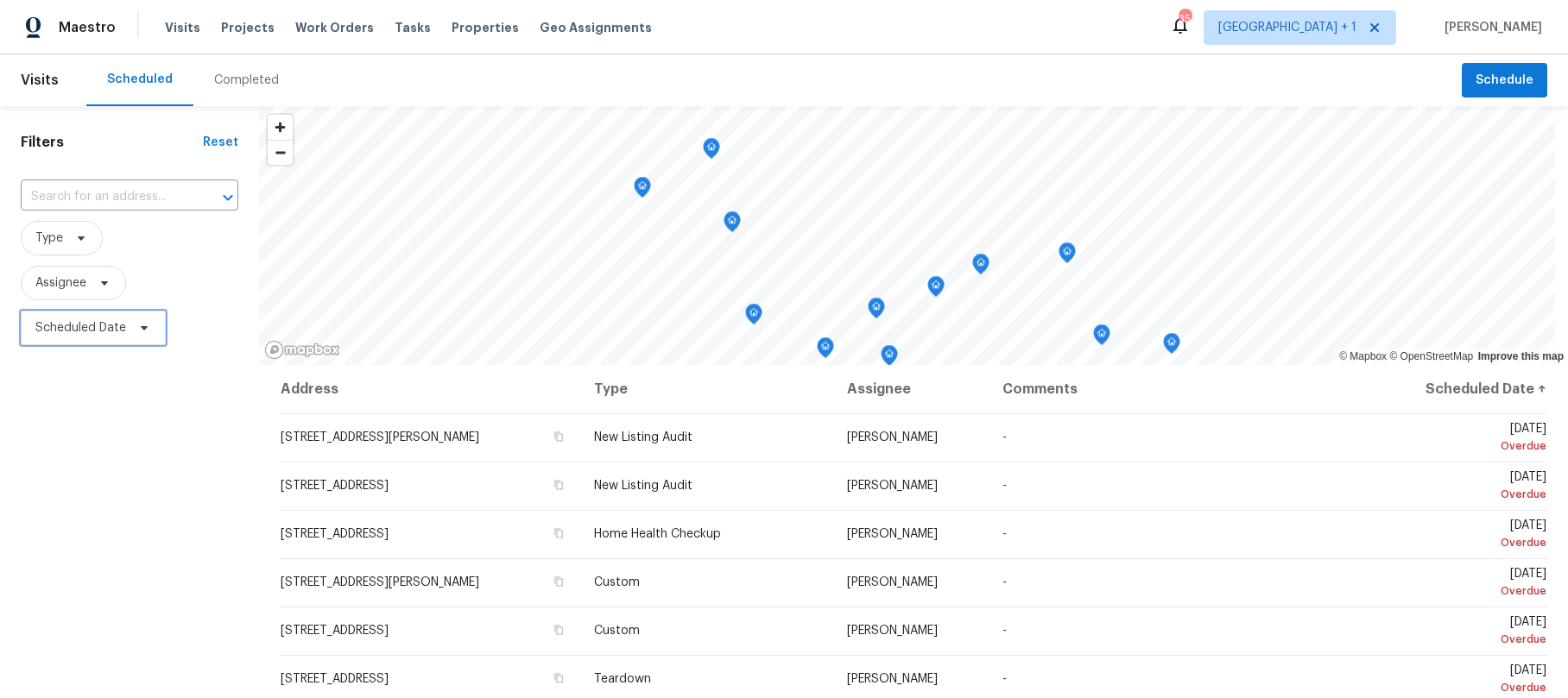
click at [133, 321] on span at bounding box center [141, 328] width 19 height 14
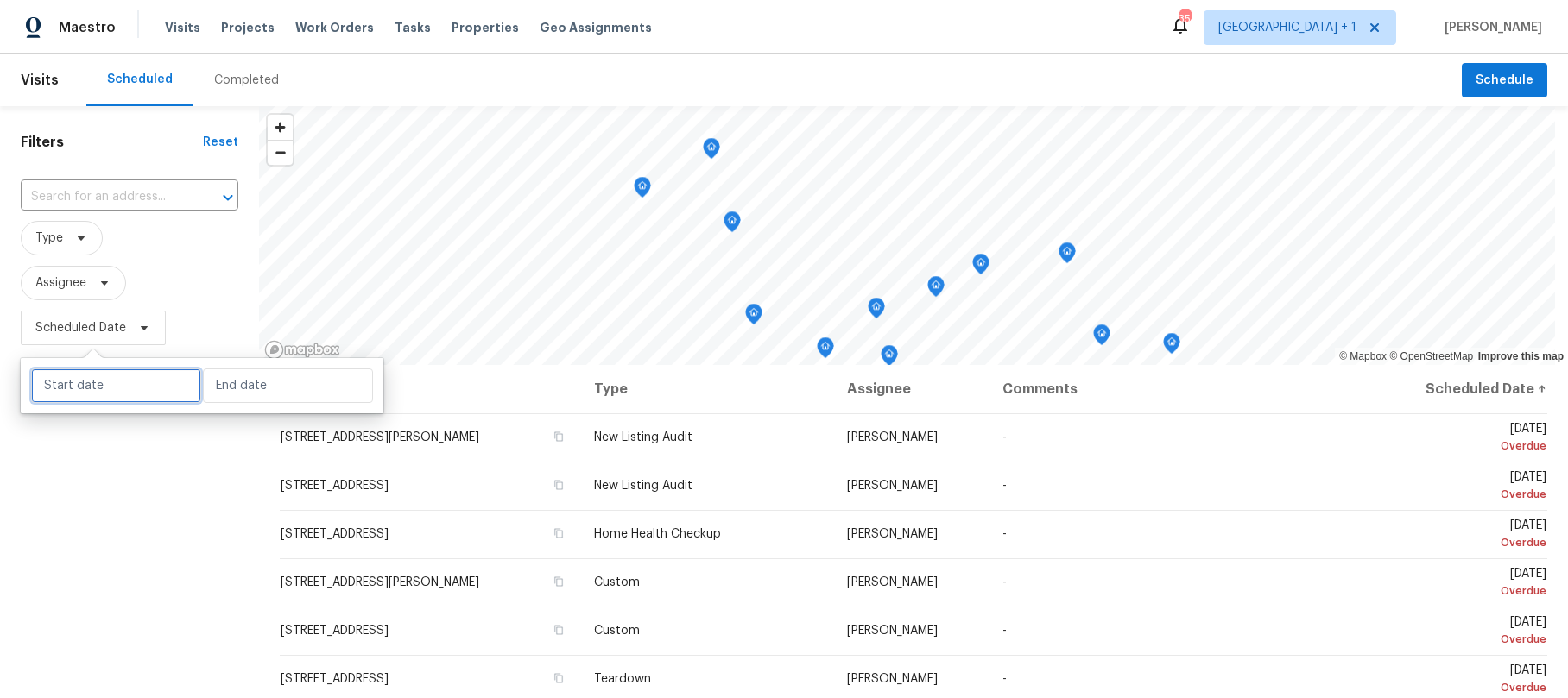
select select "8"
select select "2025"
select select "9"
select select "2025"
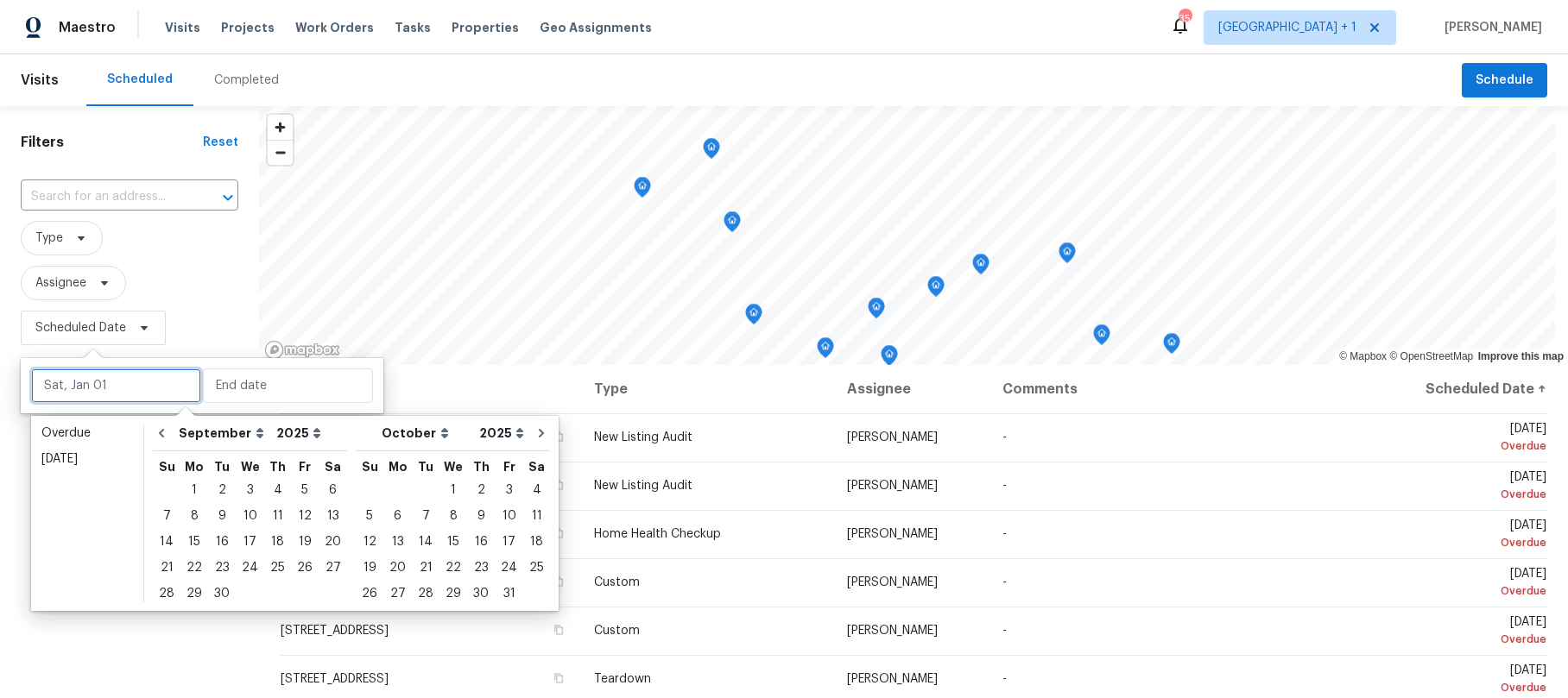
click at [129, 398] on input "text" at bounding box center [116, 386] width 170 height 35
click at [293, 564] on div "26" at bounding box center [305, 567] width 28 height 24
type input "Fri, Sep 26"
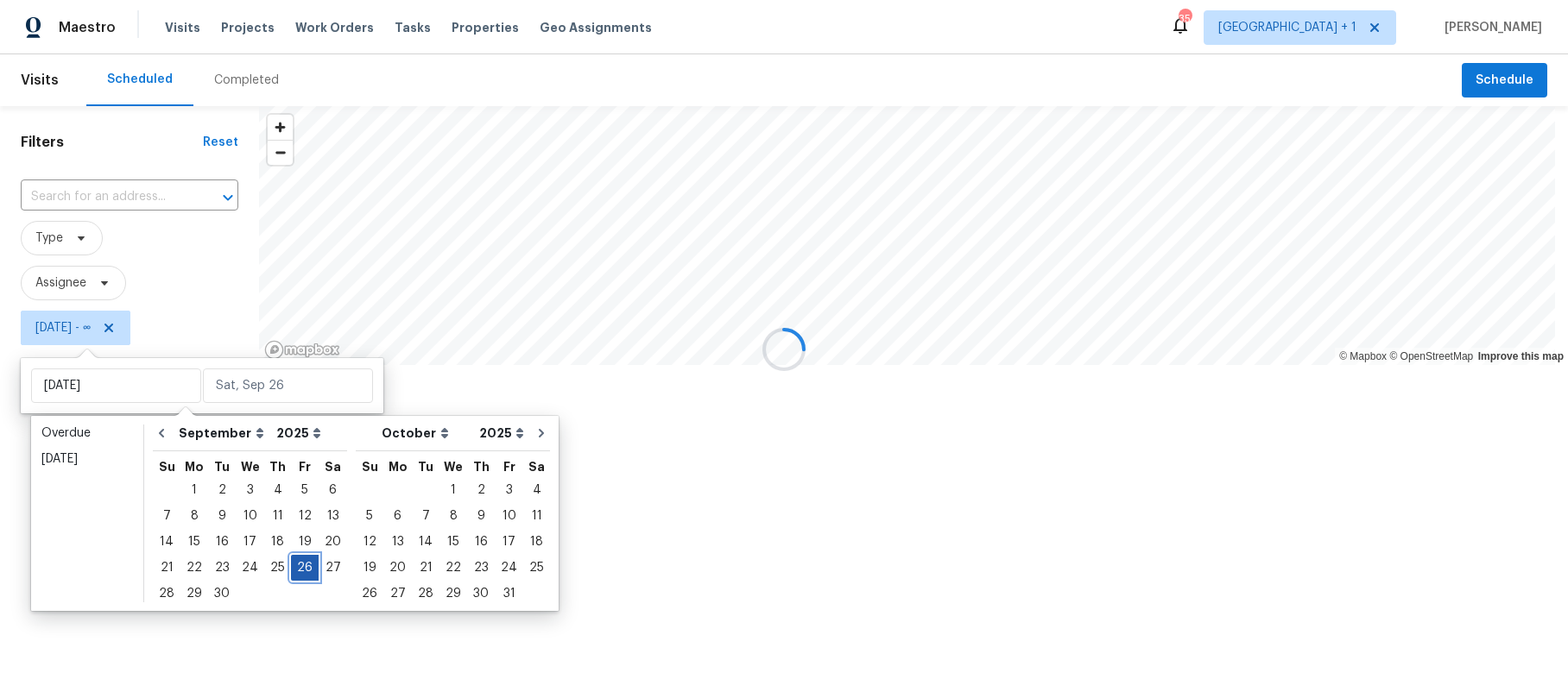
click at [293, 564] on div "26" at bounding box center [305, 567] width 28 height 24
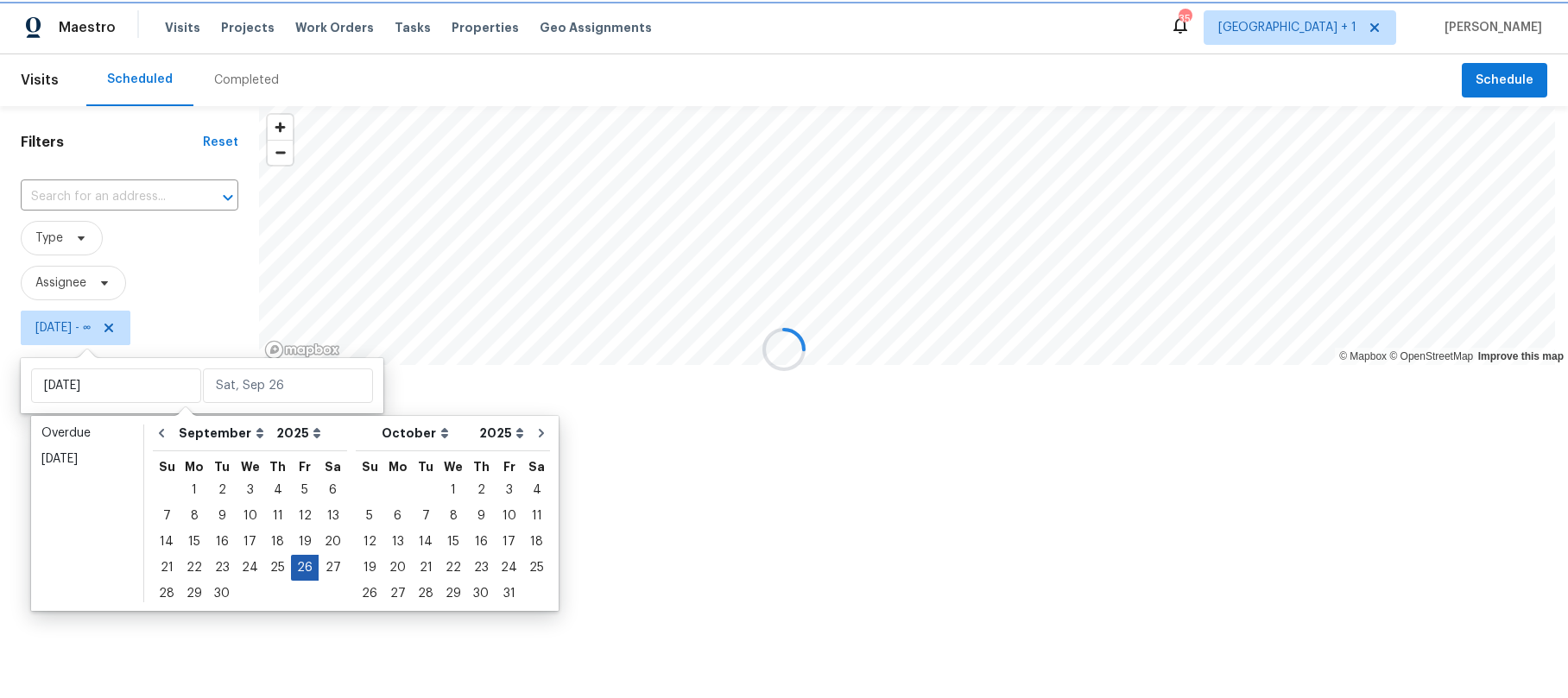
type input "Fri, Sep 26"
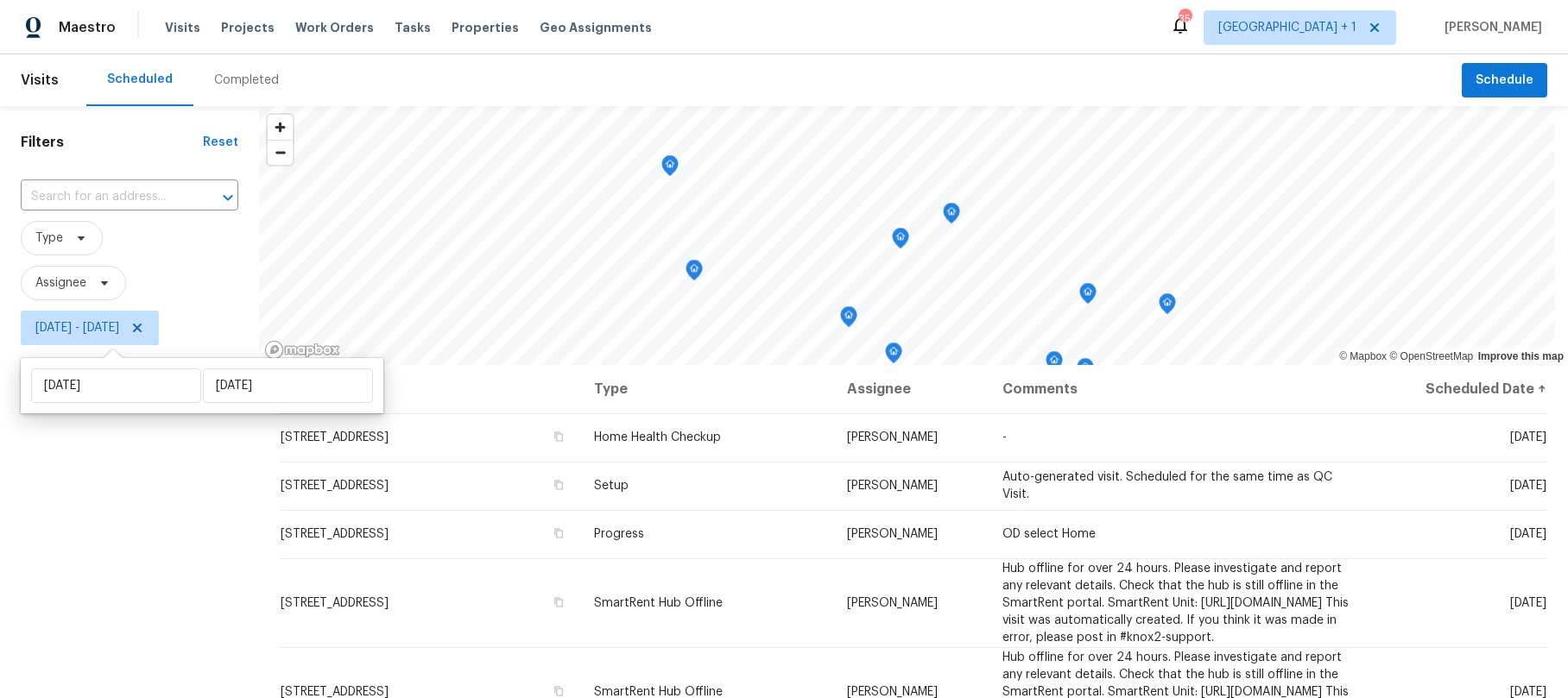
click at [145, 579] on div "Filters Reset ​ Type Assignee Fri, Sep 26 - Fri, Sep 26" at bounding box center [130, 514] width 259 height 817
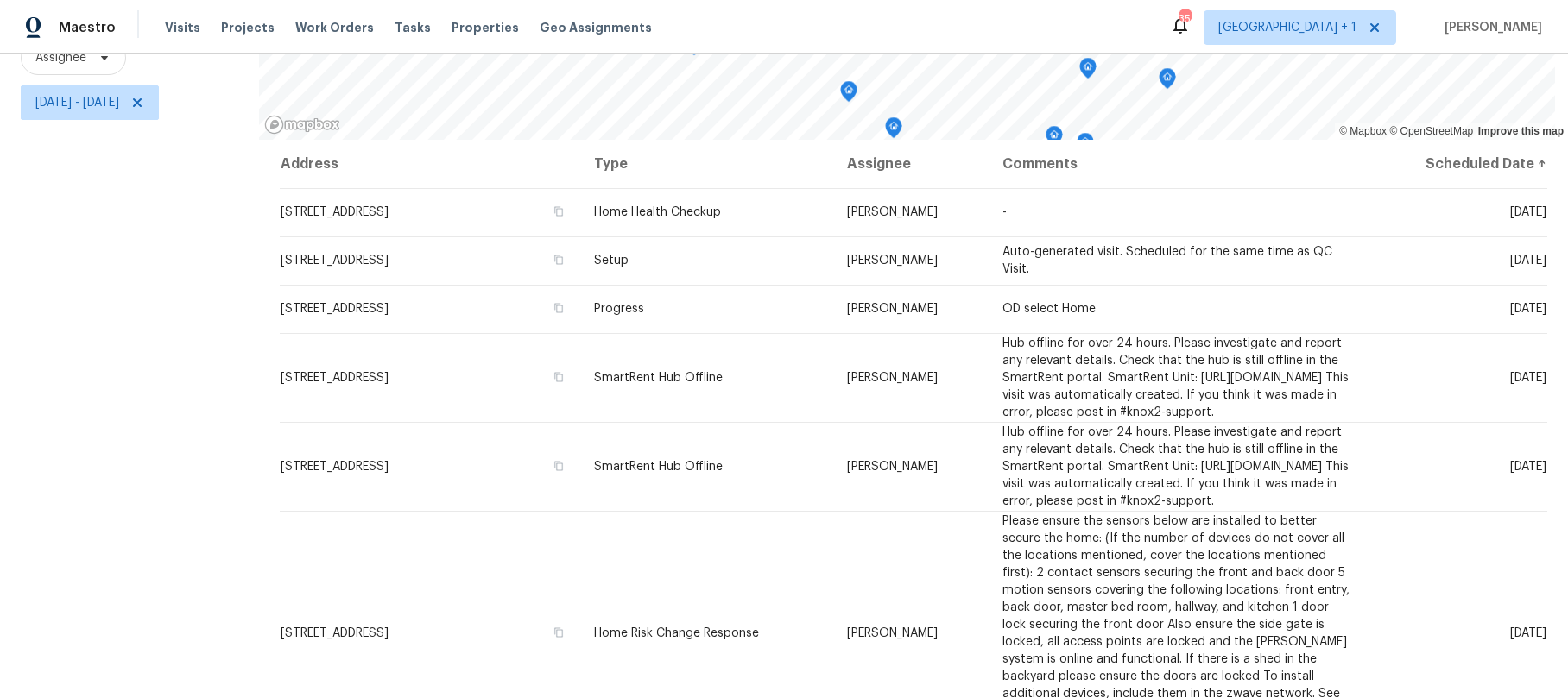
click at [162, 227] on div "Filters Reset ​ Type Assignee Fri, Sep 26 - Fri, Sep 26" at bounding box center [130, 290] width 259 height 817
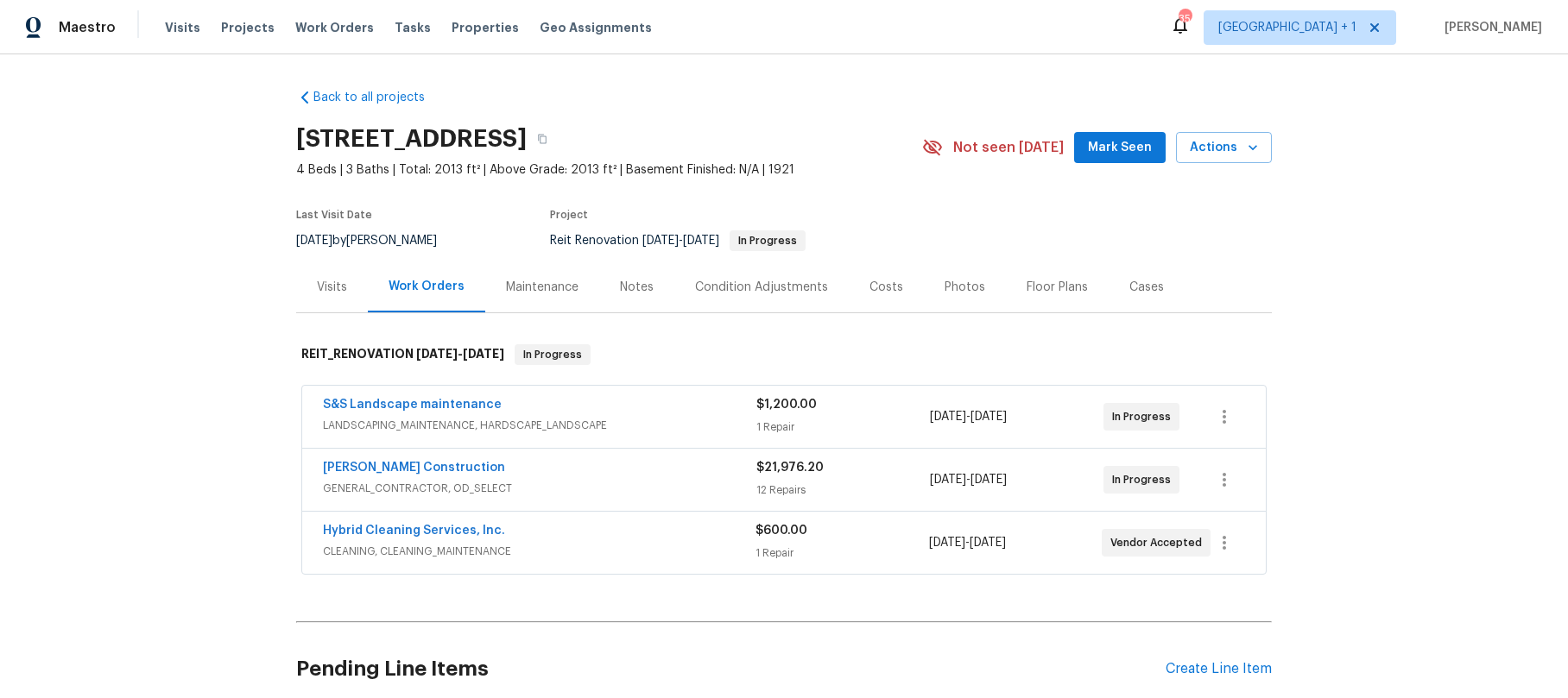
click at [563, 502] on div "Navarro Construction GENERAL_CONTRACTOR, OD_SELECT $21,976.20 12 Repairs 9/22/2…" at bounding box center [784, 480] width 964 height 62
click at [543, 477] on div "Navarro Construction" at bounding box center [539, 469] width 433 height 21
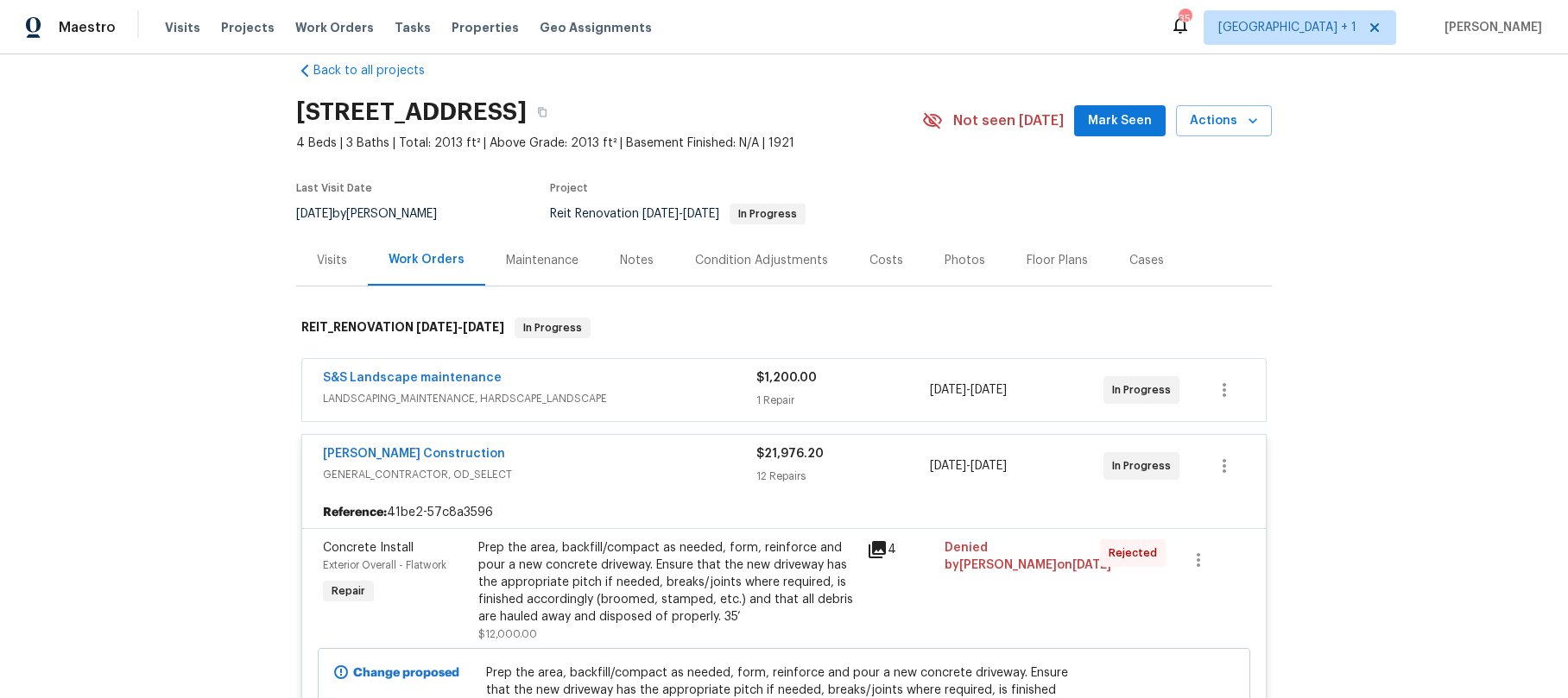
scroll to position [57, 0]
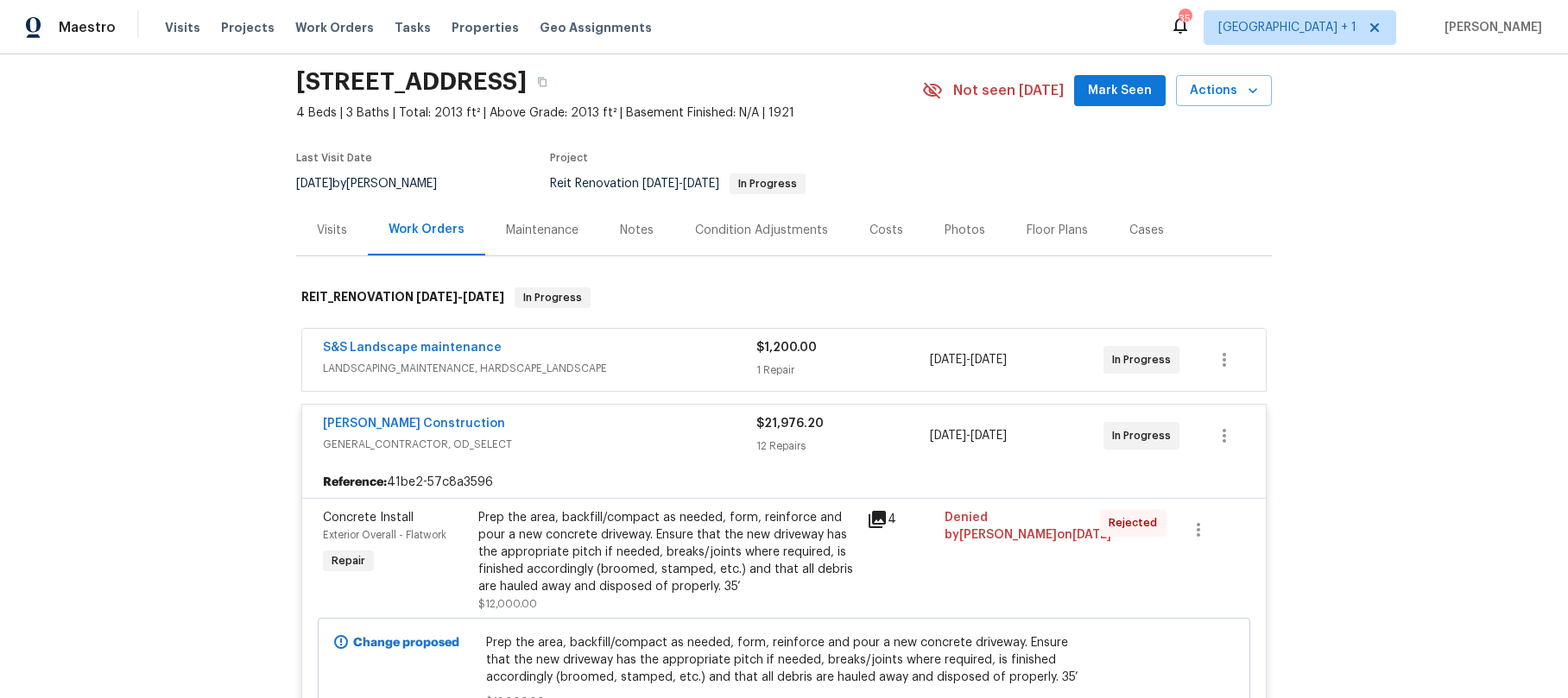
click at [557, 539] on div "Prep the area, backfill/compact as needed, form, reinforce and pour a new concr…" at bounding box center [667, 552] width 378 height 86
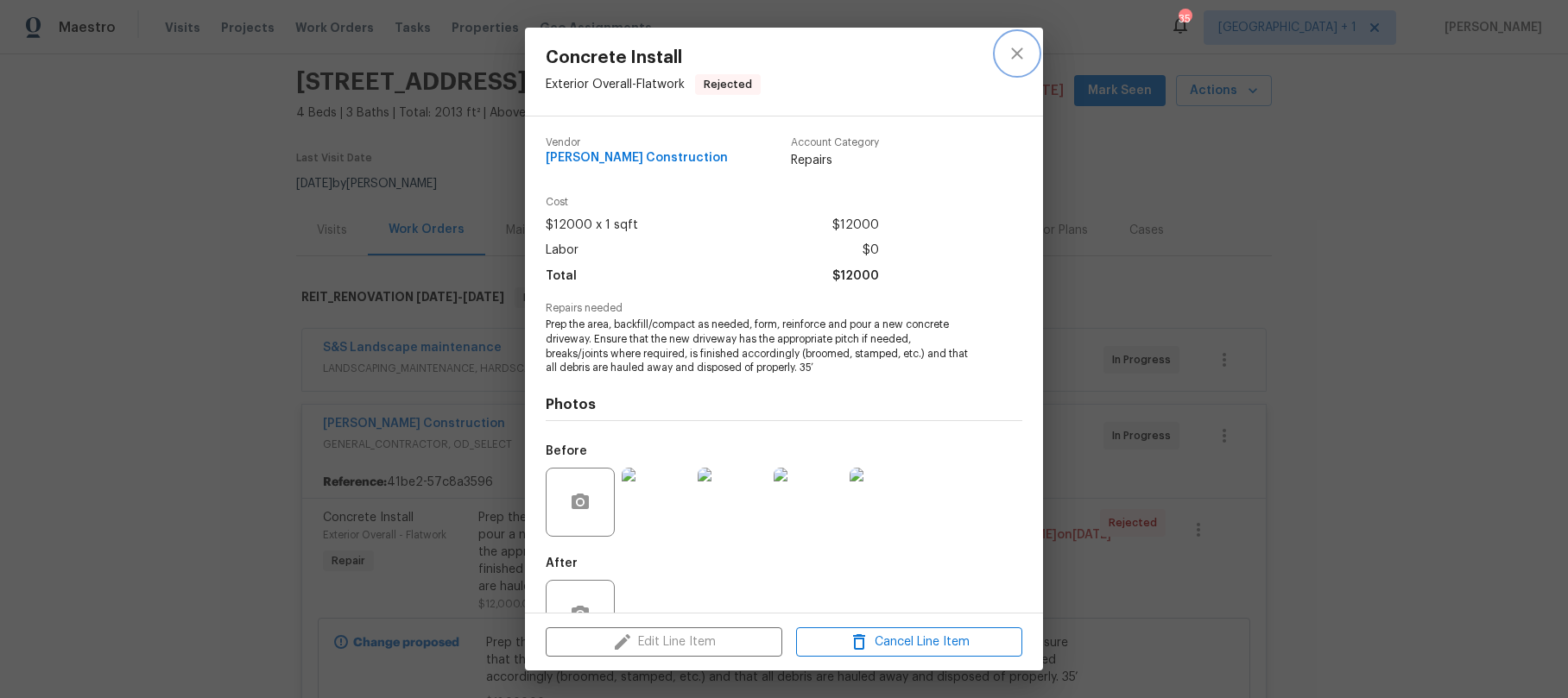
click at [1016, 63] on icon "close" at bounding box center [1017, 53] width 21 height 21
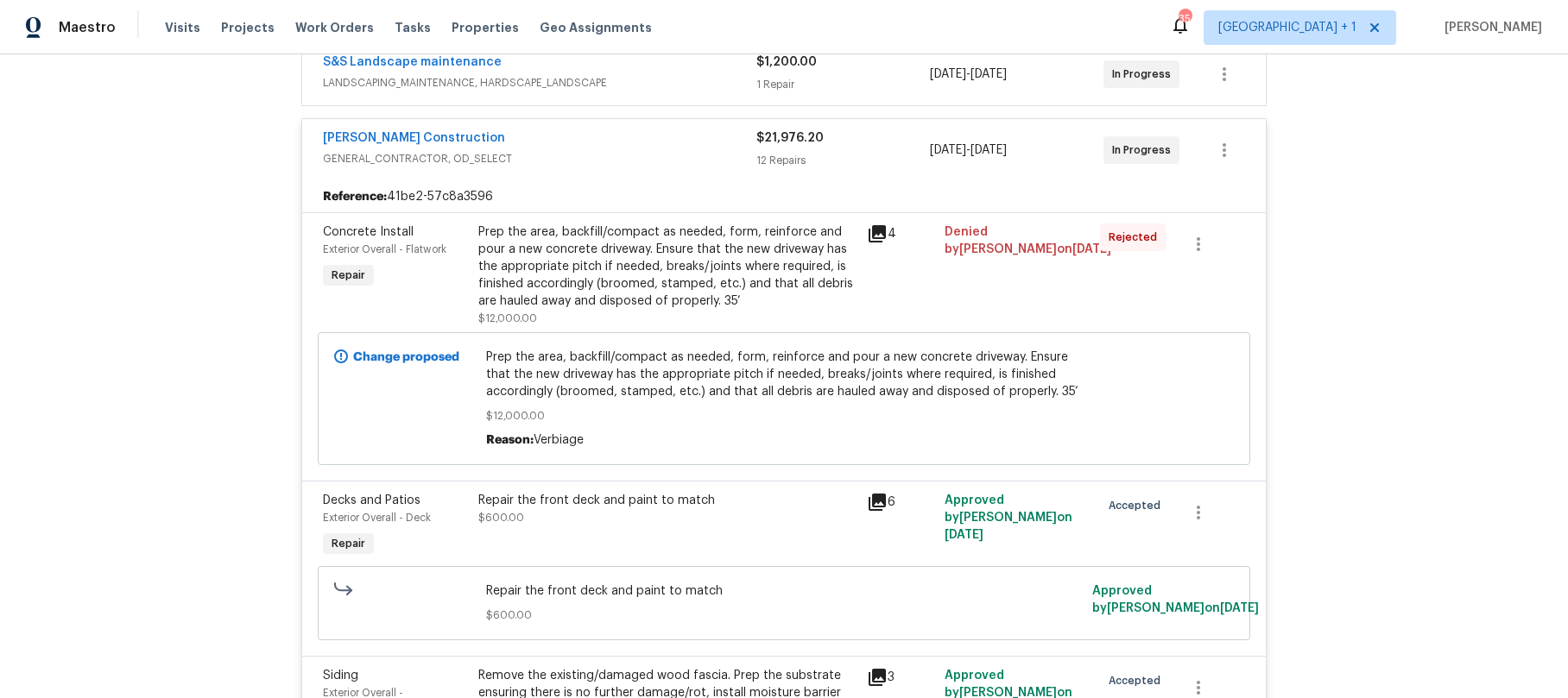
scroll to position [343, 0]
click at [629, 507] on div "Repair the front deck and paint to match" at bounding box center [667, 499] width 378 height 17
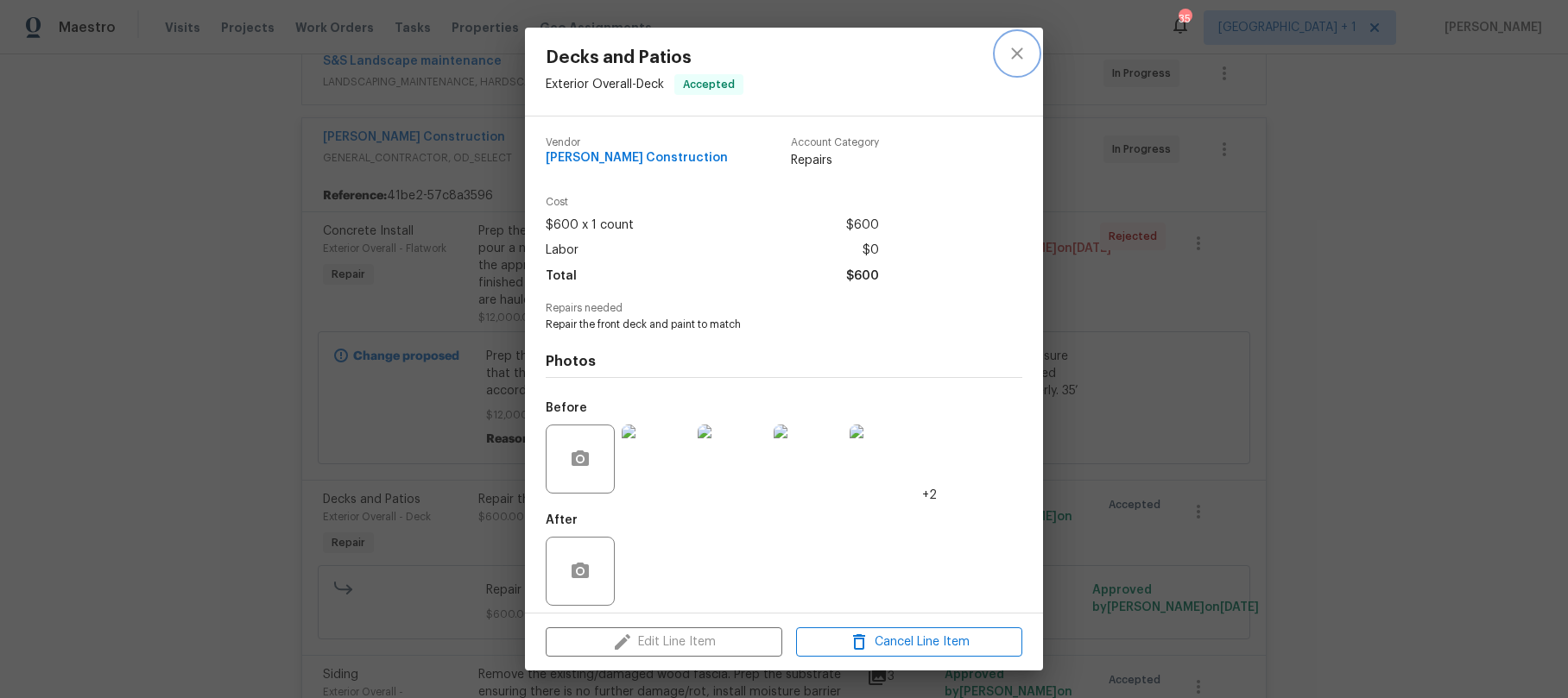
click at [1030, 47] on button "close" at bounding box center [1017, 53] width 42 height 42
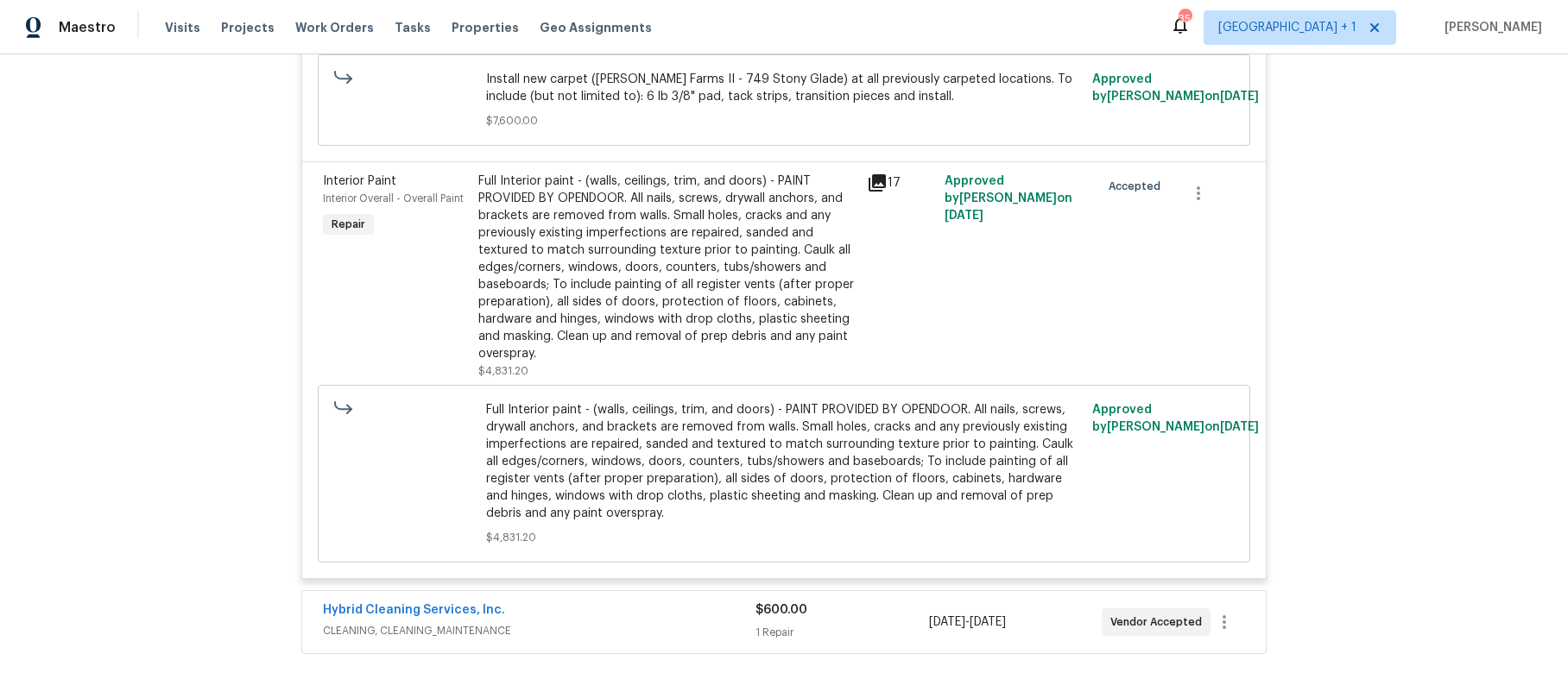
scroll to position [3506, 0]
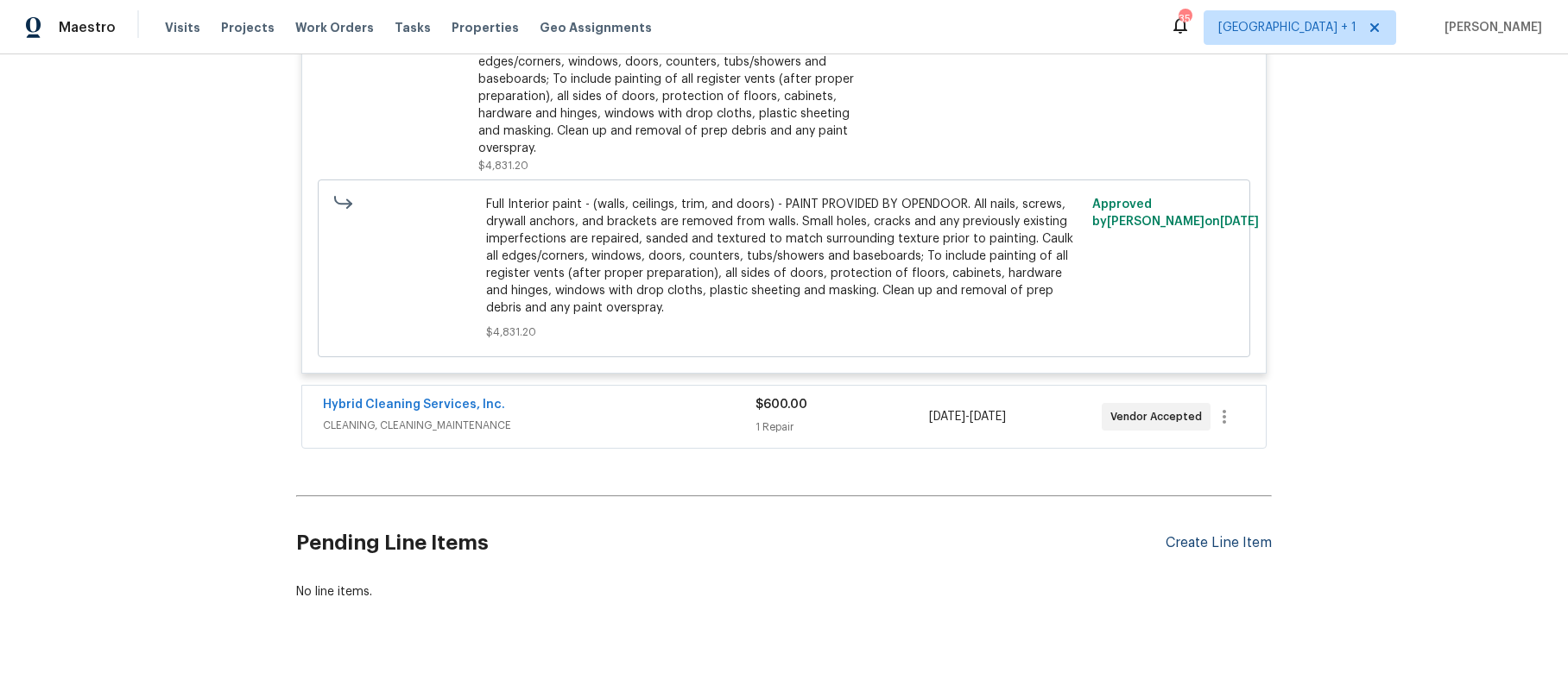
click at [1208, 535] on div "Create Line Item" at bounding box center [1218, 543] width 106 height 17
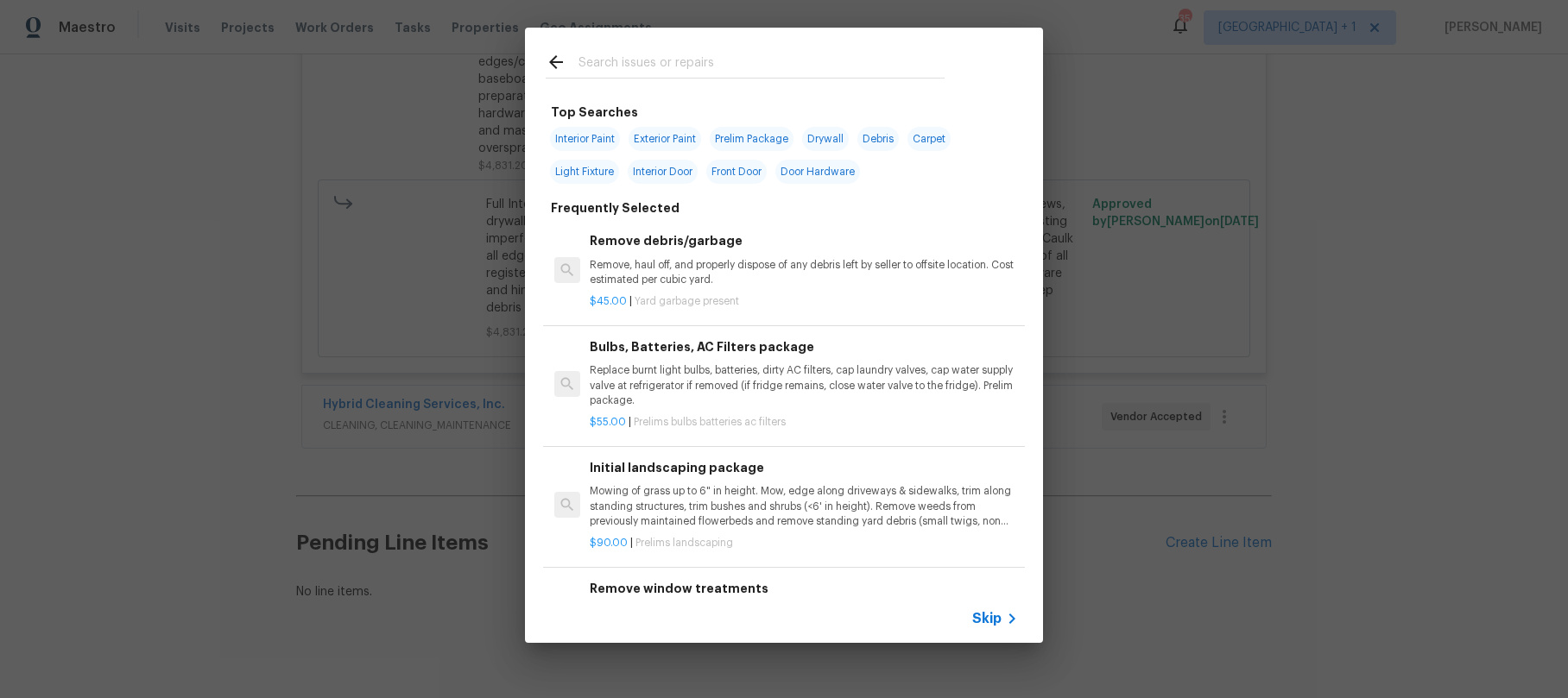
click at [990, 618] on span "Skip" at bounding box center [987, 618] width 30 height 17
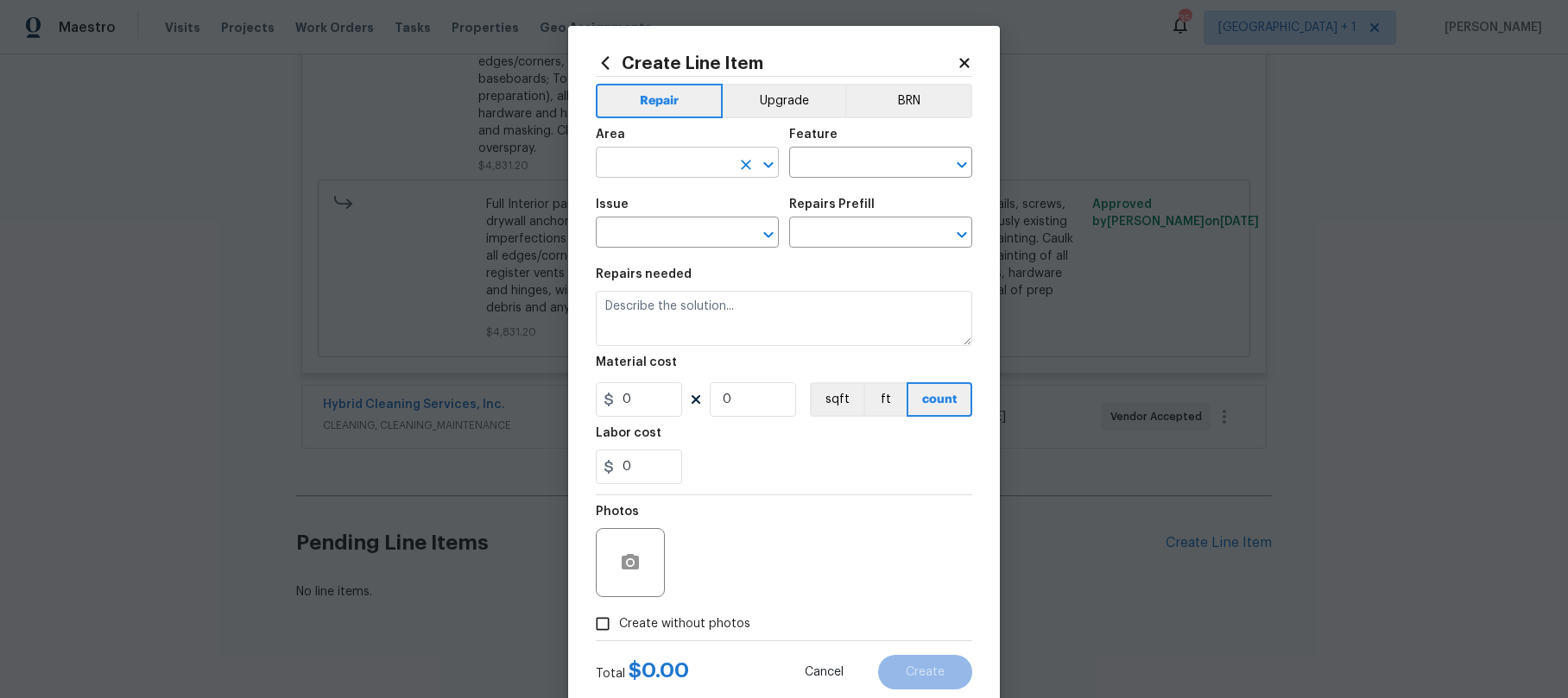
click at [662, 171] on input "text" at bounding box center [663, 164] width 135 height 27
type input "y"
click at [665, 229] on li "Exterior Overall" at bounding box center [681, 230] width 183 height 29
type input "Exterior Overall"
click at [817, 152] on input "text" at bounding box center [857, 164] width 135 height 27
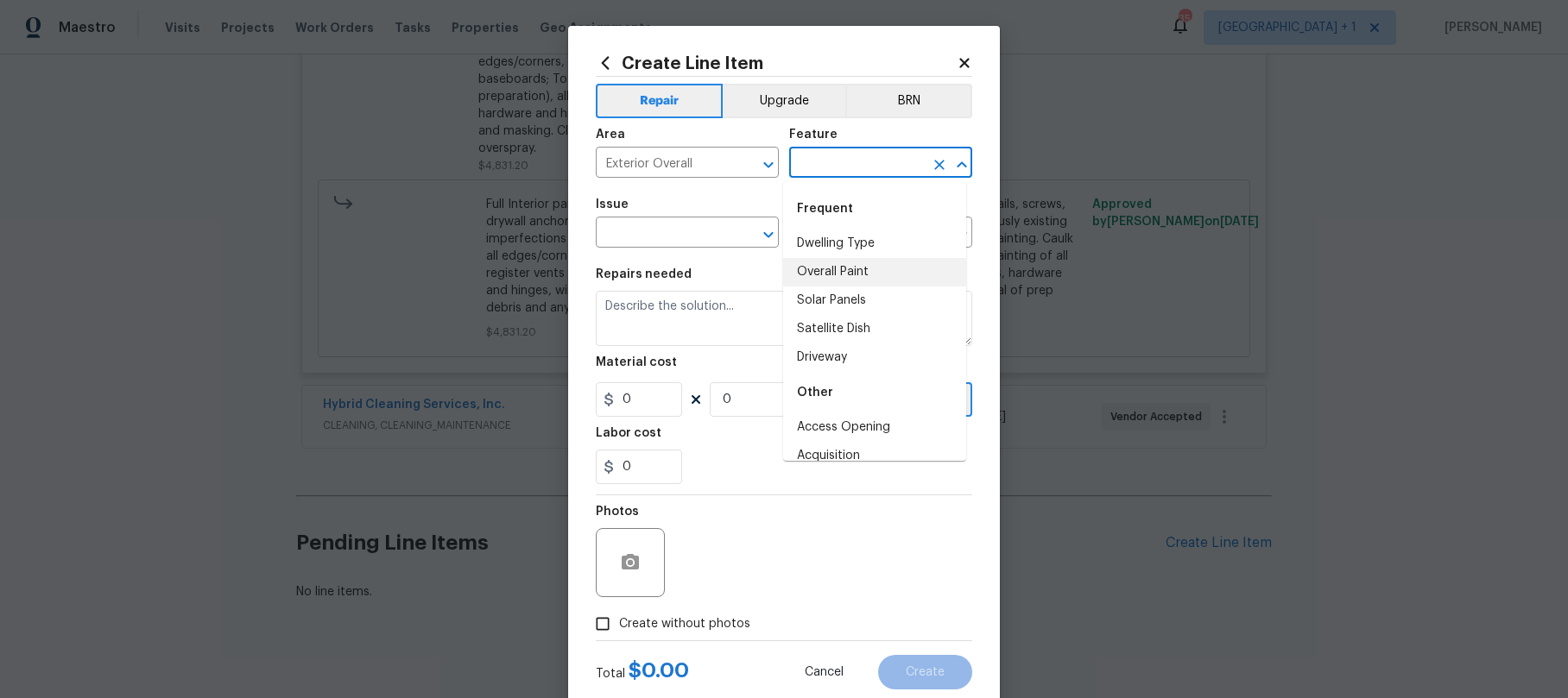
click at [828, 270] on li "Overall Paint" at bounding box center [875, 272] width 183 height 29
type input "Overall Paint"
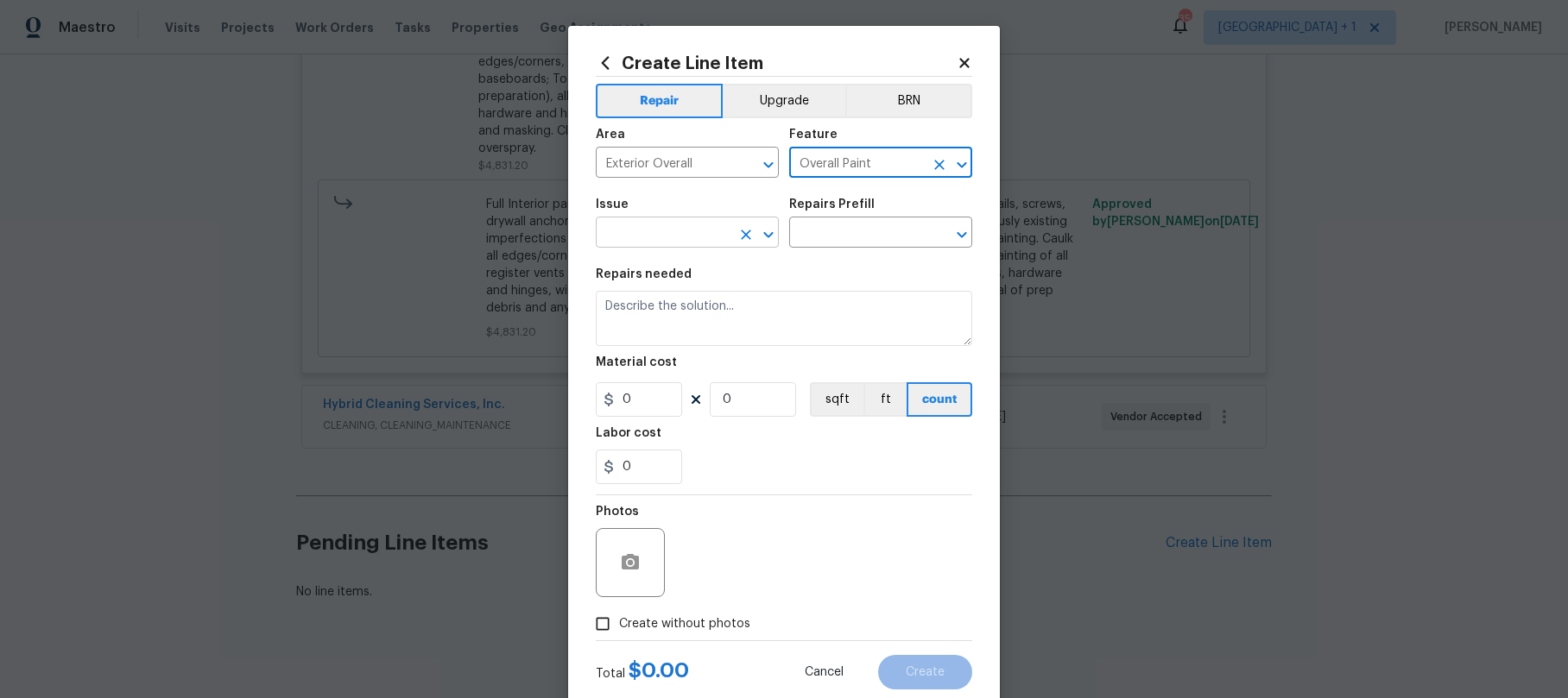
click at [656, 234] on input "text" at bounding box center [663, 233] width 135 height 27
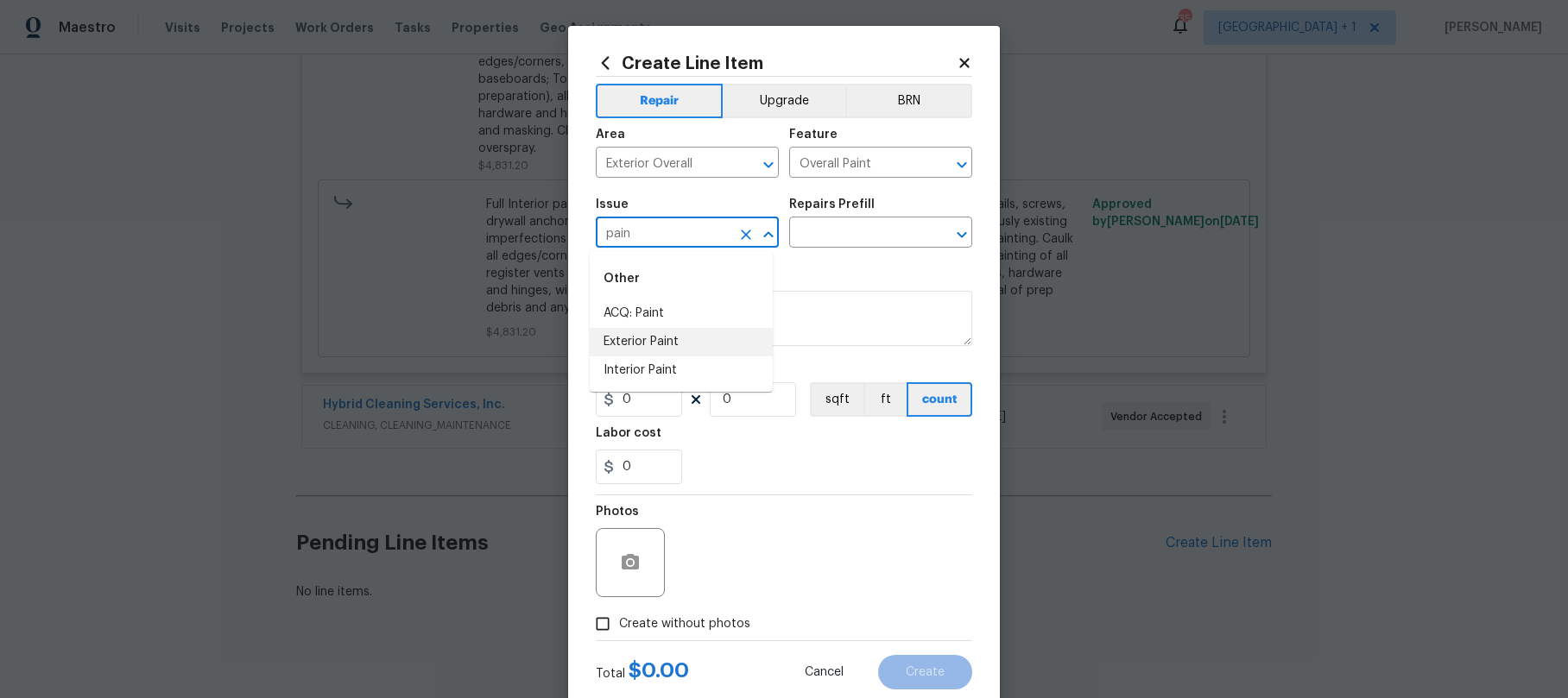
click at [653, 339] on li "Exterior Paint" at bounding box center [681, 342] width 183 height 29
type input "Exterior Paint"
click at [838, 242] on input "text" at bounding box center [857, 233] width 135 height 27
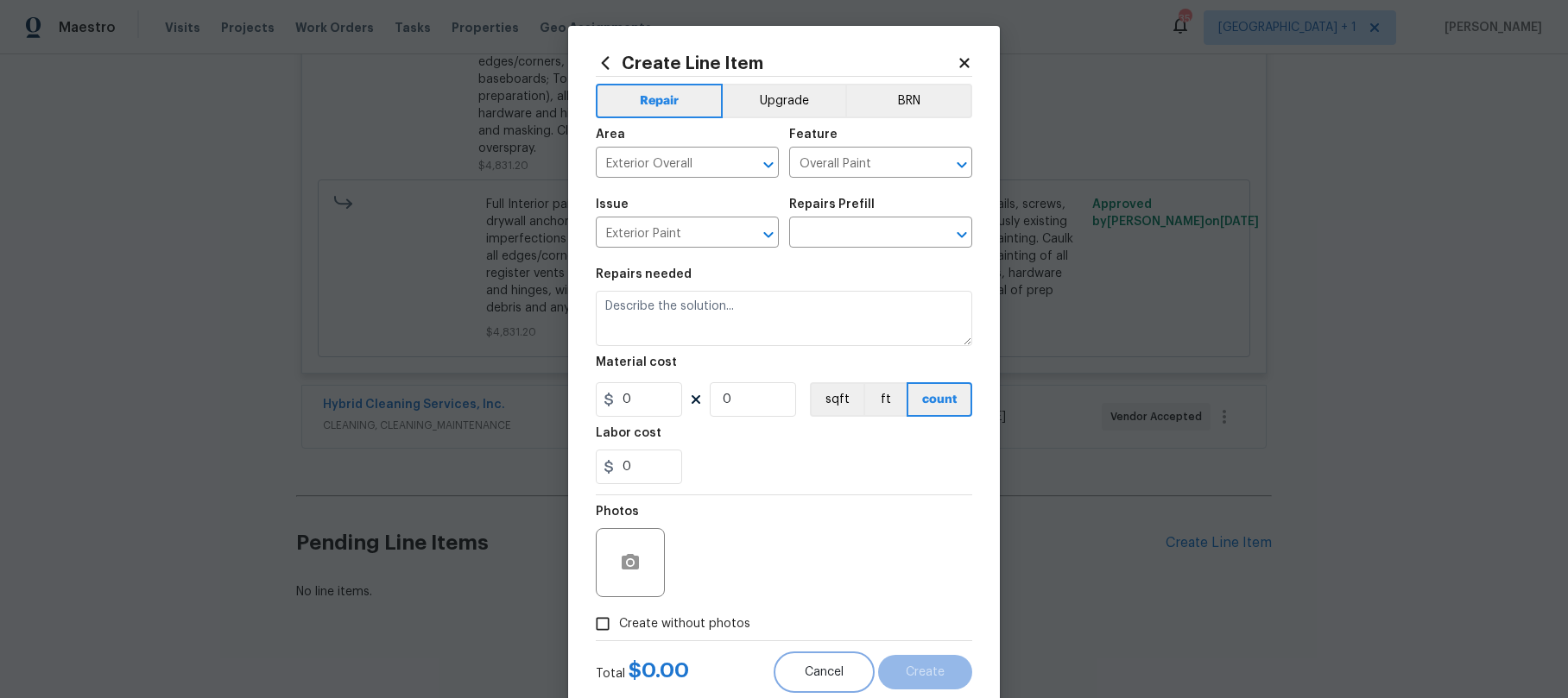
click at [804, 674] on span "Cancel" at bounding box center [823, 672] width 39 height 13
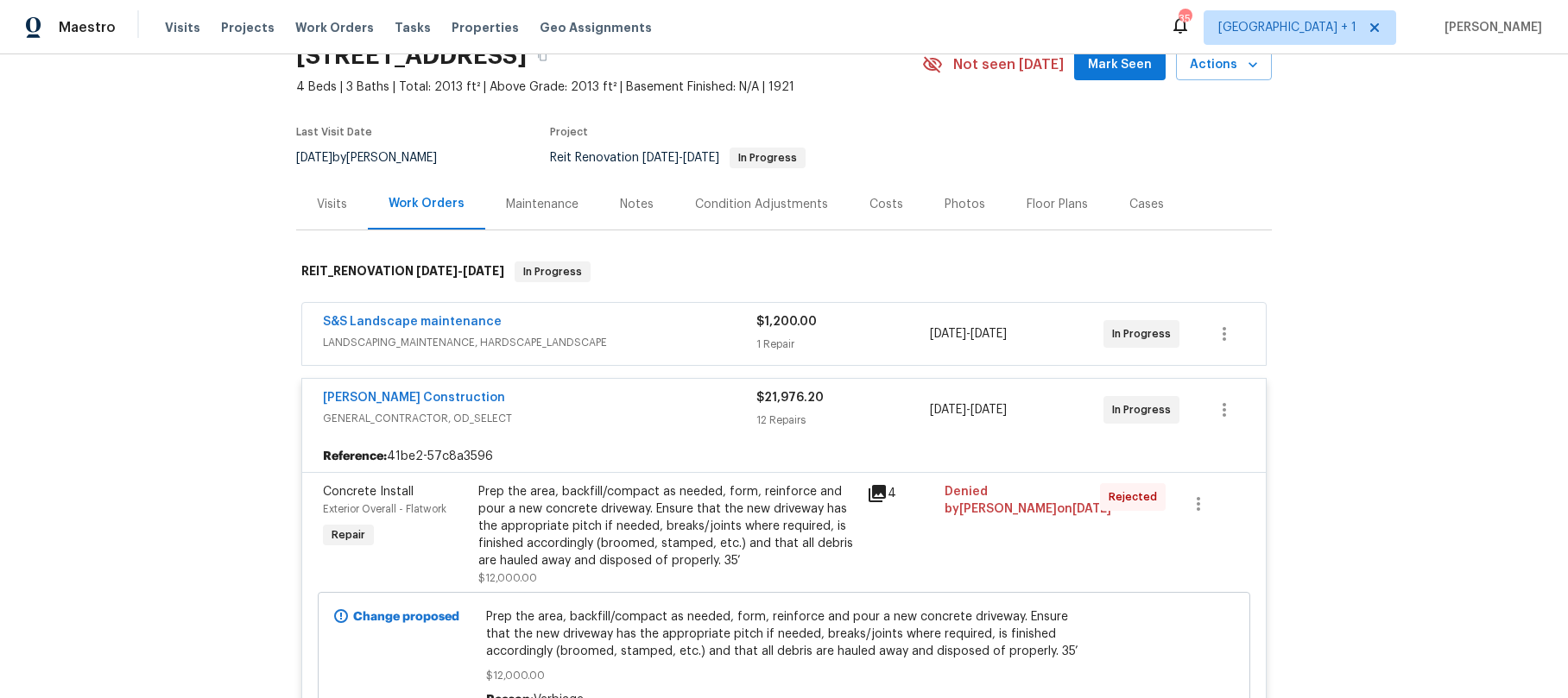
scroll to position [0, 0]
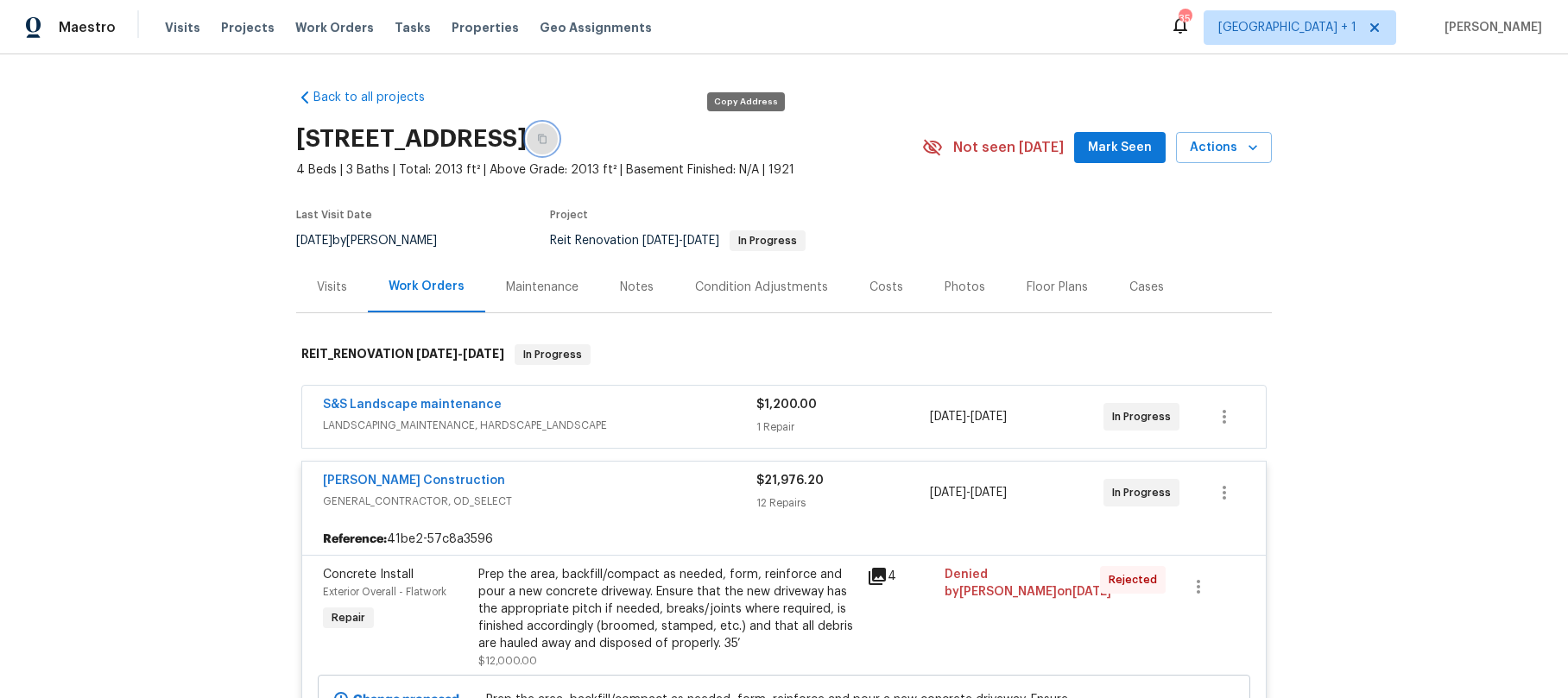
click at [547, 138] on icon "button" at bounding box center [542, 138] width 10 height 10
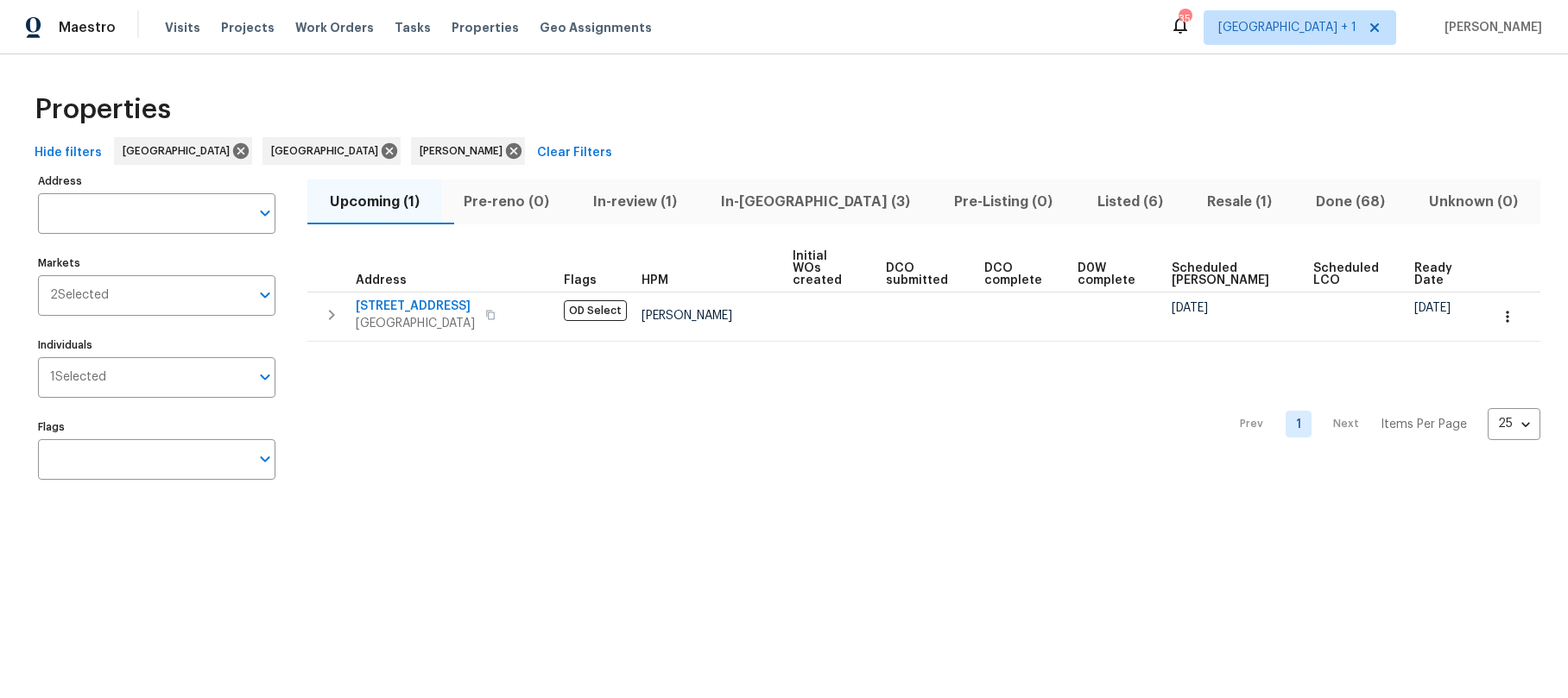
click at [592, 93] on div "Properties" at bounding box center [784, 110] width 1513 height 55
click at [774, 198] on span "In-[GEOGRAPHIC_DATA] (3)" at bounding box center [815, 202] width 213 height 24
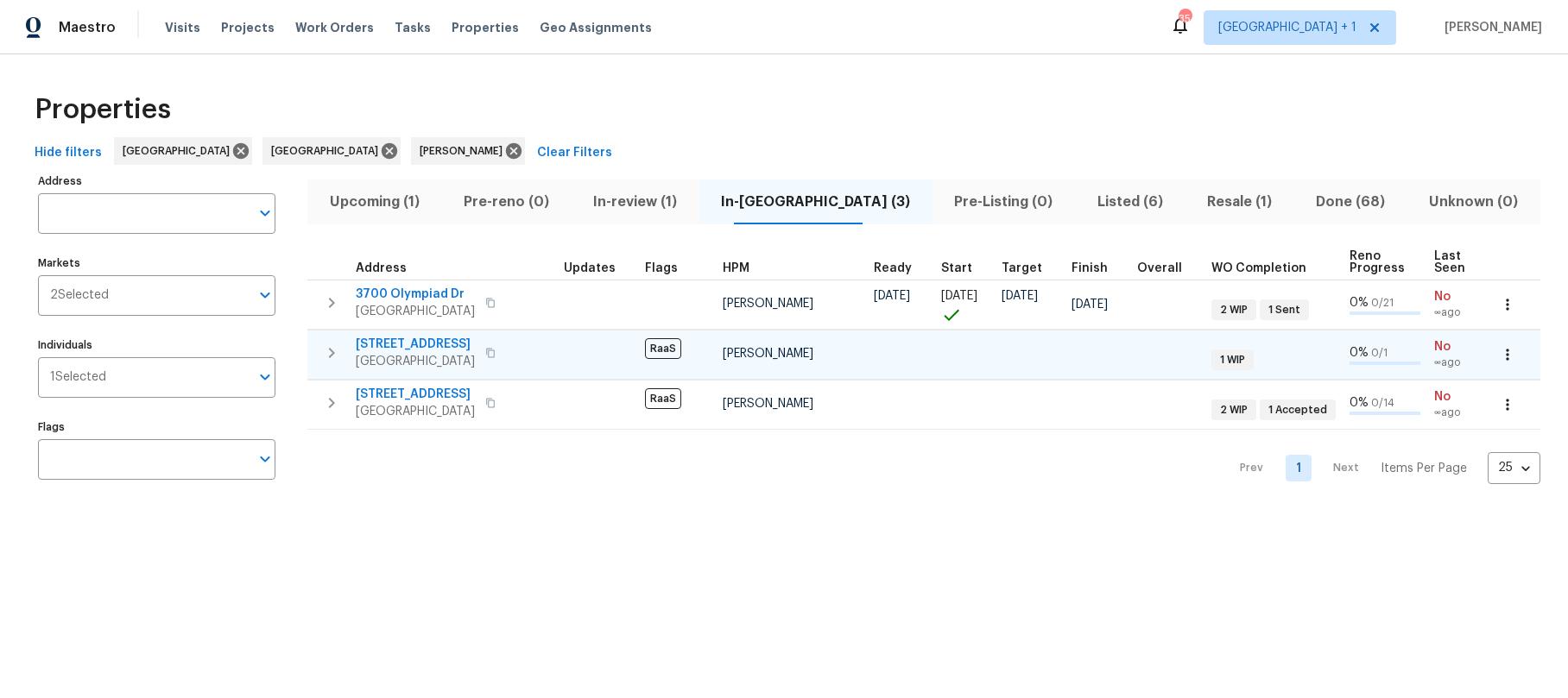
click at [419, 346] on span "[STREET_ADDRESS]" at bounding box center [415, 343] width 119 height 17
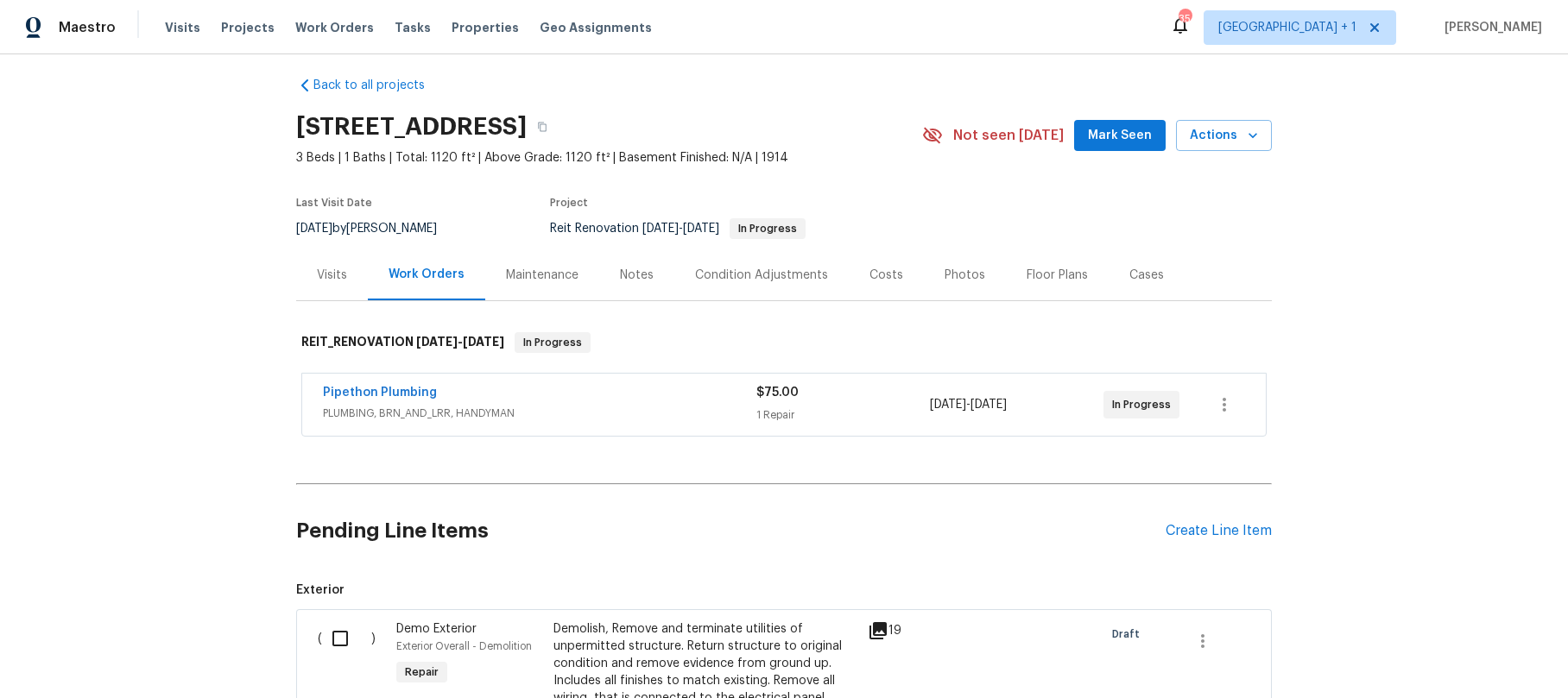
scroll to position [31, 0]
